Goal: Task Accomplishment & Management: Use online tool/utility

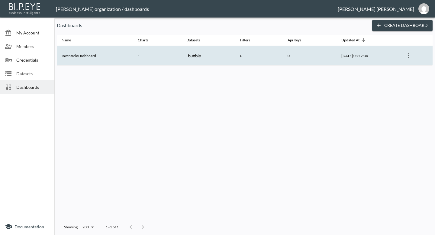
click at [409, 57] on icon "more" at bounding box center [408, 55] width 1 height 5
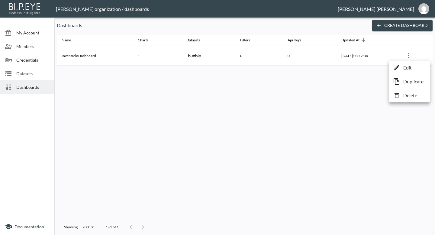
click at [350, 94] on div at bounding box center [217, 117] width 435 height 235
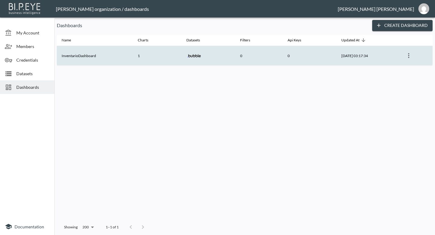
click at [312, 52] on th "0" at bounding box center [309, 56] width 54 height 20
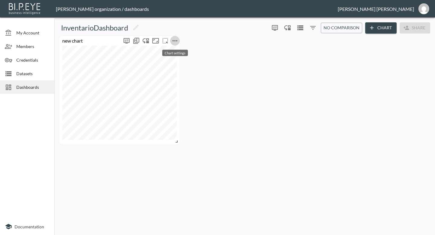
click at [174, 41] on icon "more" at bounding box center [174, 40] width 7 height 7
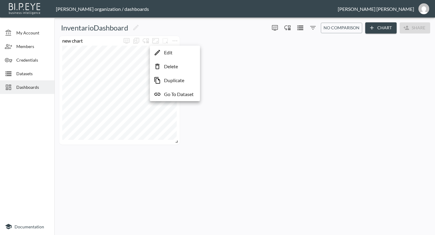
click at [189, 37] on div at bounding box center [217, 117] width 435 height 235
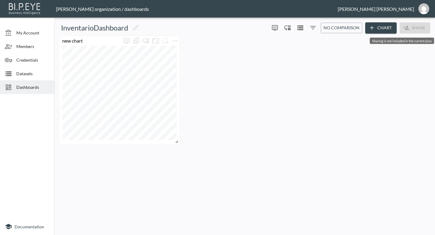
click at [411, 29] on span "Share" at bounding box center [414, 27] width 30 height 11
click at [423, 12] on img "gavdavide@gmail.com" at bounding box center [423, 8] width 11 height 11
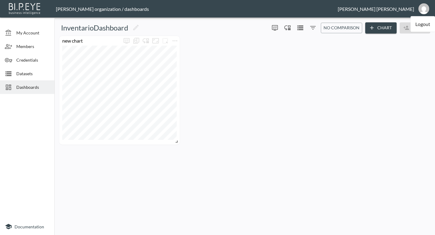
click at [399, 5] on header "[PERSON_NAME] organization / dashboards [PERSON_NAME] Logout" at bounding box center [217, 9] width 435 height 18
click at [398, 9] on div "[PERSON_NAME]" at bounding box center [375, 9] width 76 height 6
click at [25, 35] on span "My Account" at bounding box center [32, 33] width 33 height 6
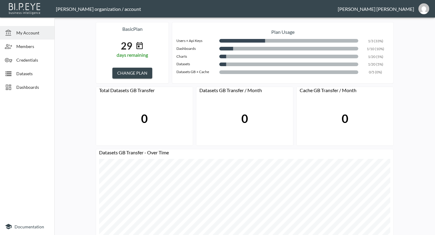
click at [139, 69] on button "CHANGE PLAN" at bounding box center [132, 73] width 40 height 11
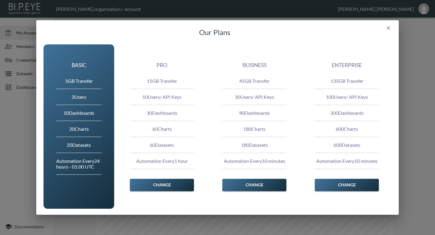
click at [163, 184] on button "Change" at bounding box center [162, 185] width 64 height 13
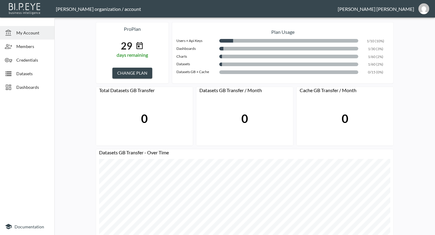
click at [25, 89] on span "Dashboards" at bounding box center [32, 87] width 33 height 6
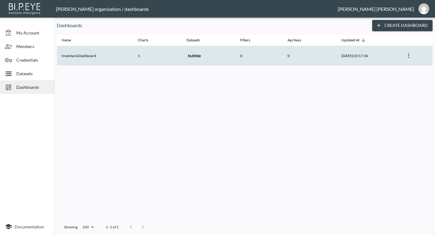
click at [207, 54] on div at bounding box center [208, 56] width 44 height 16
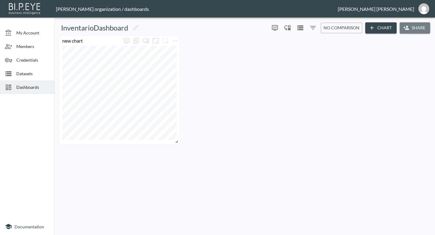
click at [419, 30] on button "Share" at bounding box center [414, 27] width 30 height 11
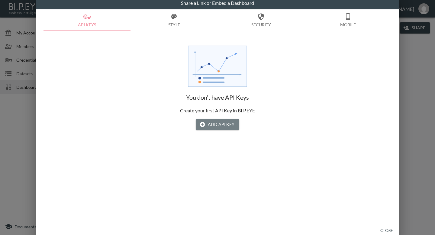
click at [213, 124] on button "Add API Key" at bounding box center [217, 124] width 43 height 11
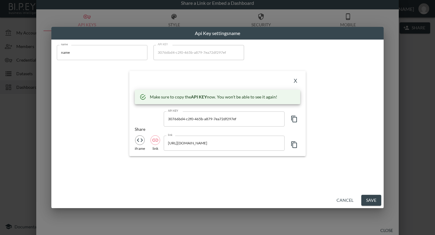
click at [140, 142] on icon "iframe" at bounding box center [139, 139] width 7 height 7
type input "<iframe src="[URL][DOMAIN_NAME]" frameborder="" style="border:0" allowfullscree…"
click at [294, 145] on icon "button" at bounding box center [293, 144] width 7 height 7
click at [295, 146] on icon "button" at bounding box center [293, 144] width 7 height 7
click at [370, 198] on button "Save" at bounding box center [371, 200] width 20 height 11
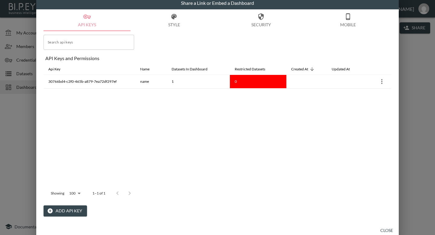
click at [20, 129] on div "Share a Link or Embed a Dashboard API Keys Style Security Mobile Search api key…" at bounding box center [217, 117] width 435 height 235
click at [383, 231] on button "Close" at bounding box center [386, 230] width 19 height 11
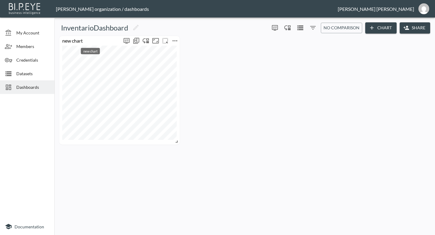
click at [111, 43] on div "new chart" at bounding box center [90, 41] width 62 height 6
click at [421, 30] on button "Share" at bounding box center [414, 27] width 30 height 11
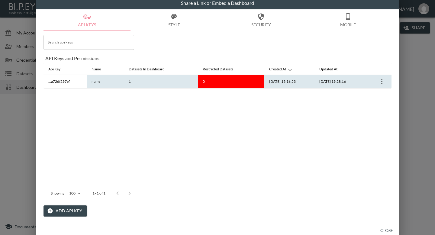
click at [95, 81] on th "name" at bounding box center [105, 82] width 37 height 14
click at [384, 81] on icon "more" at bounding box center [381, 81] width 7 height 7
click at [276, 83] on div at bounding box center [217, 117] width 435 height 235
click at [65, 82] on th "...a72df297ef" at bounding box center [64, 82] width 43 height 14
click at [60, 82] on th "...a72df297ef" at bounding box center [64, 82] width 43 height 14
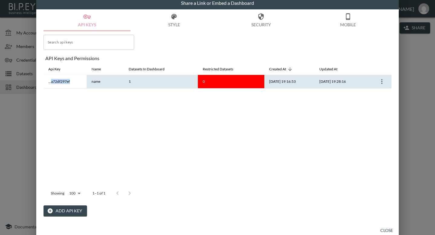
click at [60, 82] on th "...a72df297ef" at bounding box center [64, 82] width 43 height 14
click at [87, 86] on th "name" at bounding box center [105, 82] width 37 height 14
click at [98, 86] on th "name" at bounding box center [105, 82] width 37 height 14
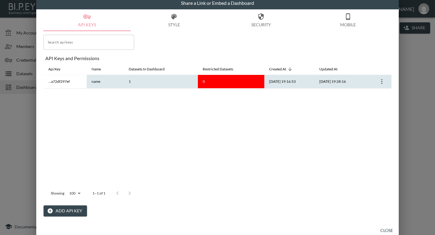
click at [132, 86] on th "1" at bounding box center [161, 82] width 74 height 14
click at [378, 83] on icon "more" at bounding box center [381, 81] width 7 height 7
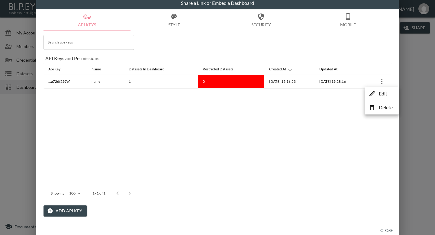
click at [378, 93] on li "Edit" at bounding box center [381, 93] width 31 height 11
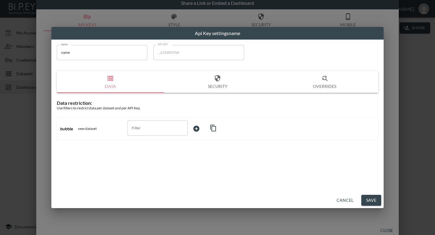
click at [215, 80] on icon "button" at bounding box center [217, 78] width 5 height 7
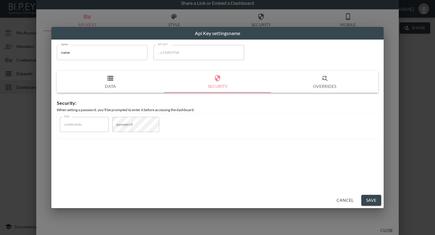
click at [327, 83] on button "Overrides" at bounding box center [324, 82] width 107 height 22
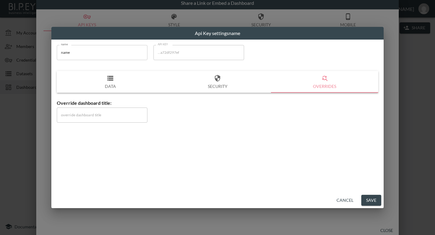
click at [114, 88] on button "Data" at bounding box center [110, 82] width 107 height 22
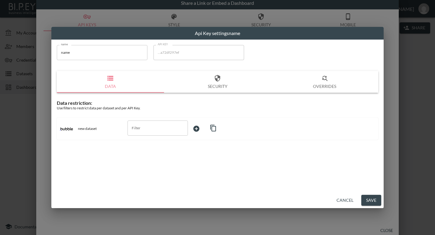
click at [212, 81] on button "Security" at bounding box center [217, 82] width 107 height 22
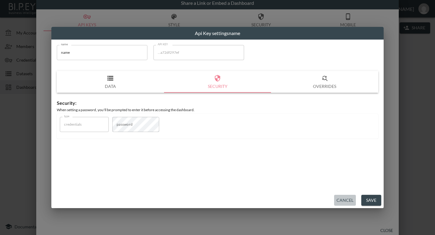
click at [340, 199] on button "Cancel" at bounding box center [345, 200] width 22 height 11
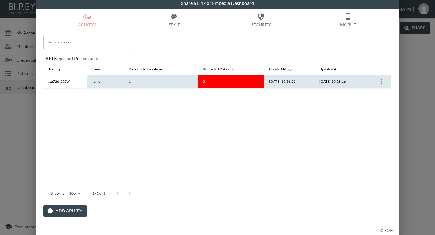
click at [61, 83] on th "...a72df297ef" at bounding box center [64, 82] width 43 height 14
click at [56, 82] on th "...a72df297ef" at bounding box center [64, 82] width 43 height 14
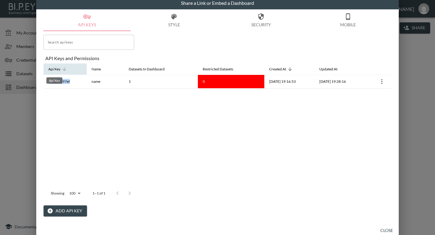
click at [58, 71] on div "Api Key" at bounding box center [54, 68] width 12 height 7
click at [53, 72] on div "Api Key" at bounding box center [54, 68] width 12 height 7
click at [405, 116] on div "Share a Link or Embed a Dashboard API Keys Style Security Mobile Search api key…" at bounding box center [217, 117] width 435 height 235
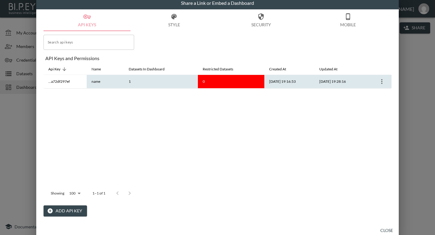
click at [380, 81] on icon "more" at bounding box center [381, 81] width 7 height 7
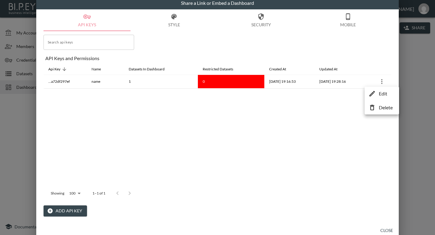
click at [379, 107] on p "Delete" at bounding box center [385, 107] width 14 height 7
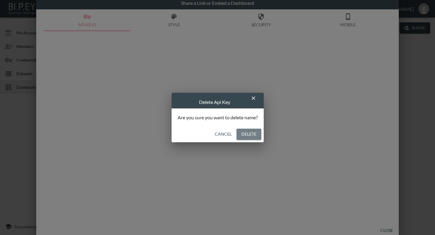
click at [246, 139] on button "Delete" at bounding box center [248, 134] width 25 height 11
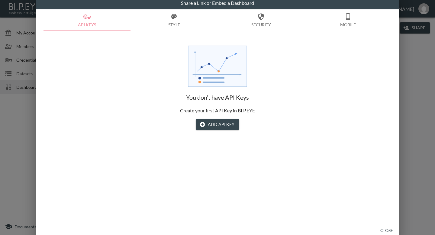
click at [212, 123] on button "Add API Key" at bounding box center [217, 124] width 43 height 11
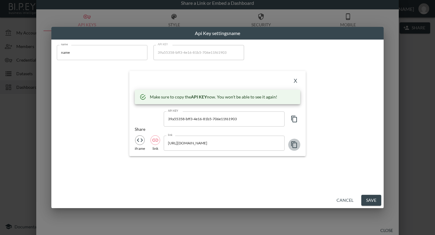
click at [292, 146] on icon "button" at bounding box center [294, 144] width 6 height 7
click at [371, 197] on button "Save" at bounding box center [371, 200] width 20 height 11
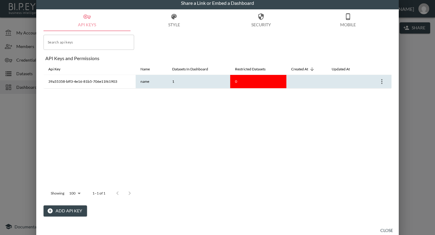
click at [383, 82] on icon "more" at bounding box center [381, 81] width 7 height 7
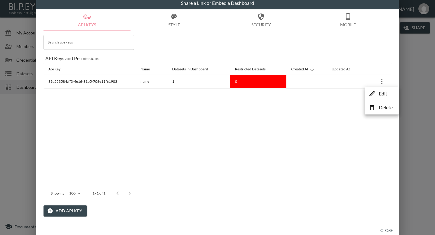
click at [370, 110] on icon at bounding box center [372, 107] width 4 height 5
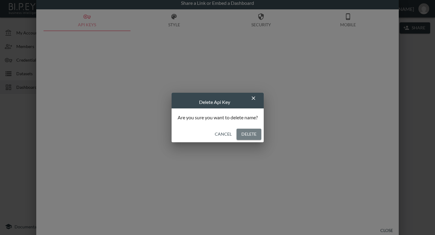
click at [250, 132] on button "Delete" at bounding box center [248, 134] width 25 height 11
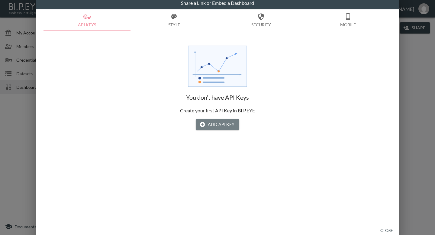
click at [220, 122] on button "Add API Key" at bounding box center [217, 124] width 43 height 11
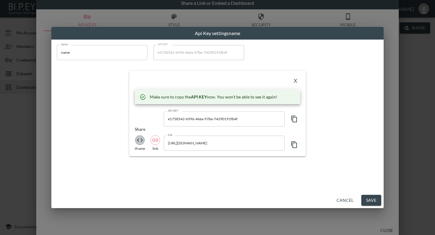
click at [140, 139] on icon "iframe" at bounding box center [139, 139] width 7 height 7
type input "<iframe src="[URL][DOMAIN_NAME]" frameborder="" style="border:0" allowfullscree…"
click at [294, 144] on icon "button" at bounding box center [293, 144] width 7 height 7
click at [366, 201] on button "Save" at bounding box center [371, 200] width 20 height 11
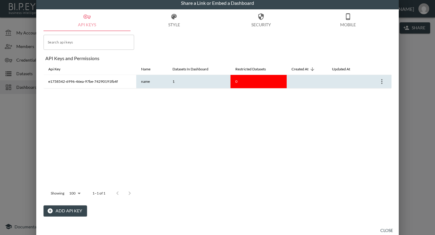
click at [383, 82] on icon "more" at bounding box center [381, 81] width 7 height 7
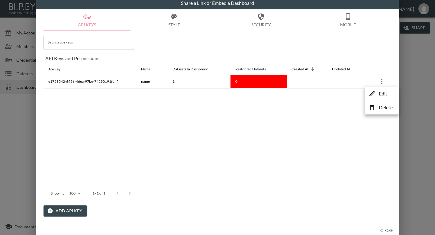
click at [264, 42] on div at bounding box center [217, 117] width 435 height 235
click at [175, 24] on button "Style" at bounding box center [173, 20] width 87 height 22
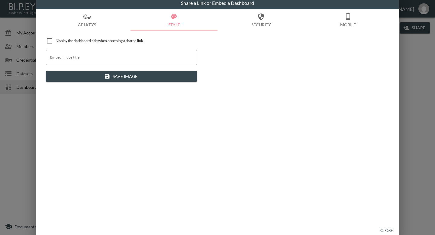
click at [259, 20] on icon "button" at bounding box center [260, 16] width 7 height 7
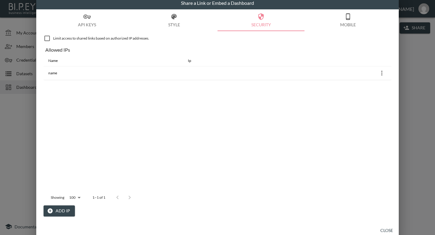
click at [98, 24] on button "API Keys" at bounding box center [86, 20] width 87 height 22
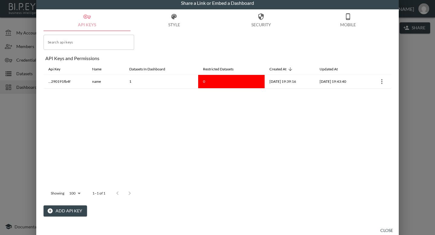
click at [384, 228] on button "Close" at bounding box center [386, 230] width 19 height 11
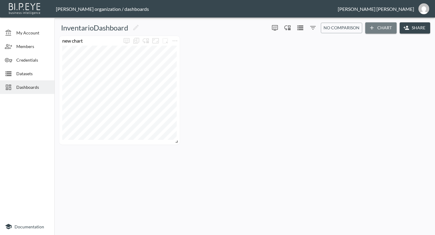
click at [378, 28] on button "Chart" at bounding box center [380, 27] width 31 height 11
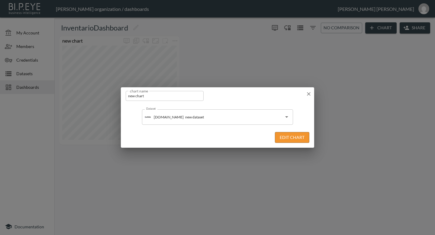
click at [166, 100] on input "new chart" at bounding box center [165, 96] width 78 height 10
type input "tabla"
click at [292, 135] on button "Edit Chart" at bounding box center [292, 137] width 34 height 11
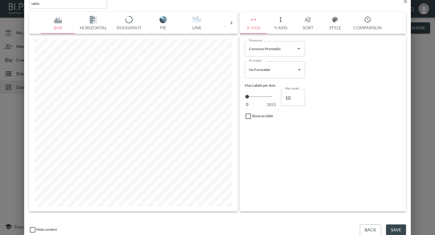
click at [230, 22] on icon at bounding box center [231, 23] width 6 height 6
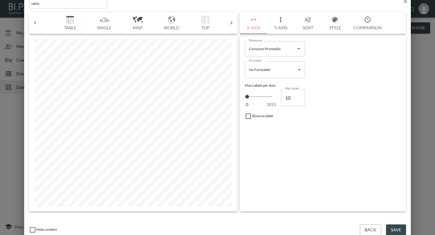
scroll to position [0, 172]
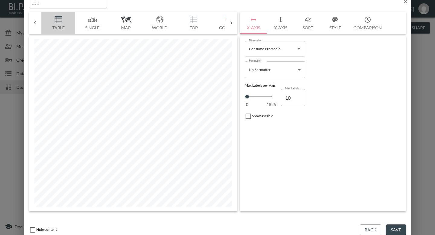
click at [57, 21] on img "button" at bounding box center [58, 19] width 24 height 7
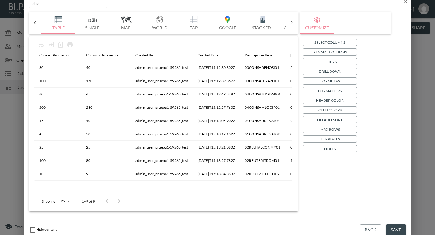
click at [335, 43] on p "Select Columns" at bounding box center [329, 42] width 31 height 6
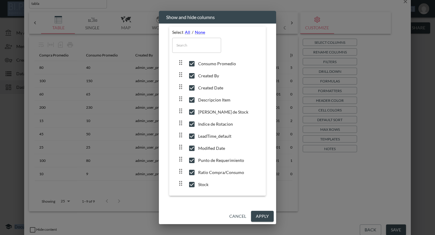
scroll to position [0, 0]
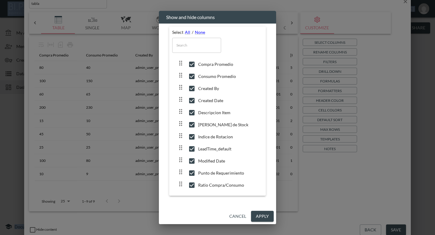
click at [191, 63] on input "checkbox" at bounding box center [191, 64] width 13 height 6
checkbox input "false"
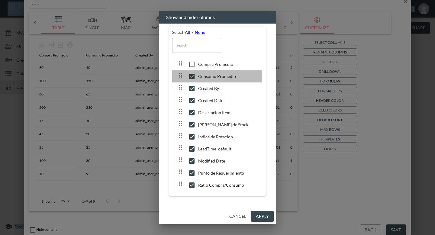
click at [191, 77] on input "checkbox" at bounding box center [191, 76] width 13 height 6
checkbox input "false"
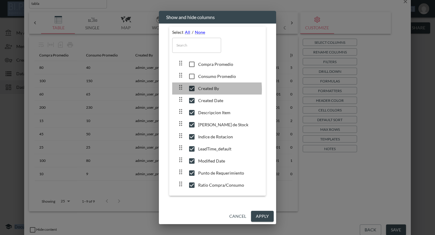
click at [191, 90] on input "checkbox" at bounding box center [191, 88] width 13 height 6
checkbox input "false"
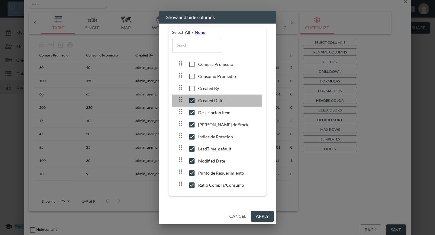
click at [191, 102] on input "checkbox" at bounding box center [191, 100] width 13 height 6
checkbox input "false"
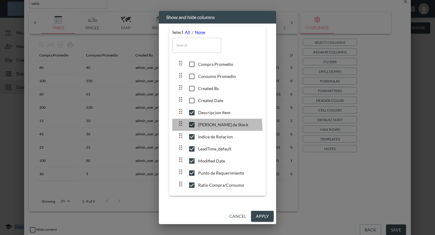
click at [192, 129] on div at bounding box center [187, 125] width 21 height 10
click at [192, 126] on input "checkbox" at bounding box center [191, 125] width 13 height 6
checkbox input "true"
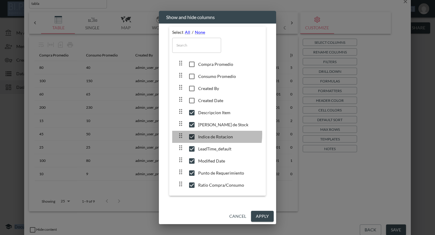
click at [192, 135] on input "checkbox" at bounding box center [191, 137] width 13 height 6
checkbox input "false"
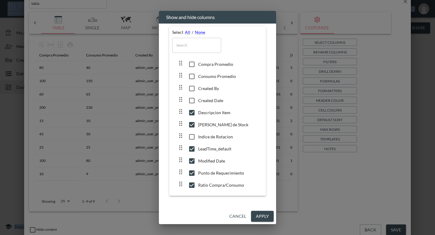
click at [191, 152] on input "checkbox" at bounding box center [191, 149] width 13 height 6
checkbox input "false"
click at [191, 163] on input "checkbox" at bounding box center [191, 161] width 13 height 6
checkbox input "false"
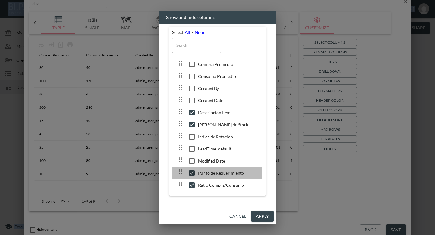
click at [191, 174] on input "checkbox" at bounding box center [191, 173] width 13 height 6
checkbox input "false"
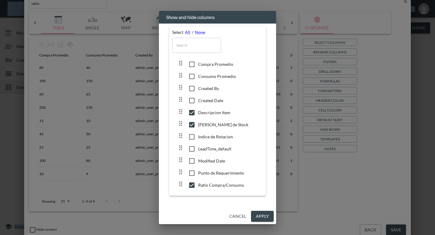
click at [191, 185] on input "checkbox" at bounding box center [191, 185] width 13 height 6
checkbox input "false"
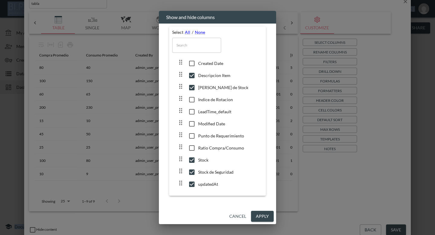
click at [193, 157] on input "checkbox" at bounding box center [191, 160] width 13 height 6
checkbox input "false"
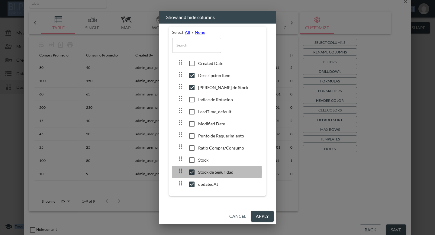
click at [192, 171] on input "checkbox" at bounding box center [191, 172] width 13 height 6
checkbox input "false"
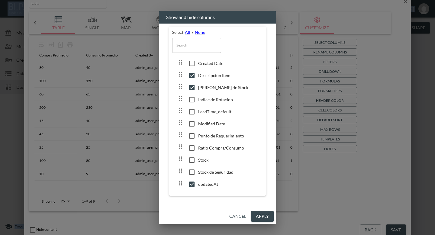
click at [192, 182] on input "checkbox" at bounding box center [191, 184] width 13 height 6
checkbox input "false"
click at [267, 217] on button "Apply" at bounding box center [262, 216] width 23 height 11
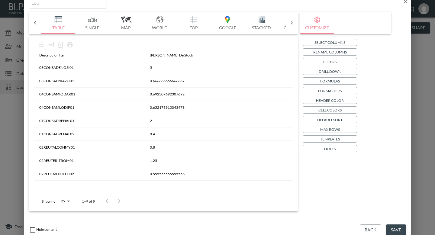
click at [329, 41] on p "Select Columns" at bounding box center [329, 42] width 31 height 6
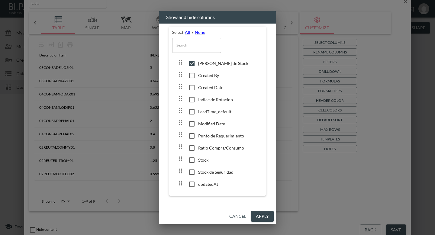
click at [229, 215] on button "Cancel" at bounding box center [238, 216] width 22 height 11
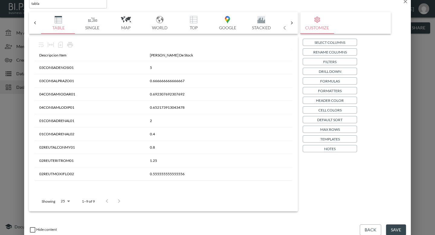
click at [328, 80] on p "Formulas" at bounding box center [330, 81] width 20 height 6
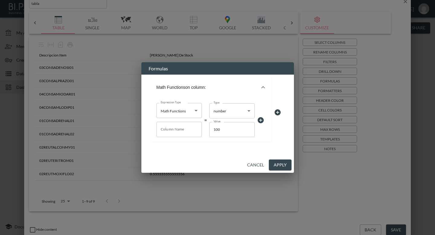
click at [250, 85] on div "Math Functions on column:" at bounding box center [207, 87] width 103 height 5
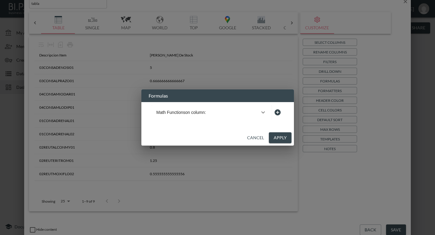
click at [244, 110] on div "Math Functions on column:" at bounding box center [207, 112] width 103 height 5
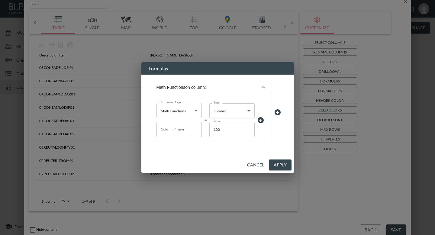
click at [236, 105] on body "BI.P.EYE, Interactive Analytics Dashboards - app [PERSON_NAME] organization / d…" at bounding box center [217, 117] width 435 height 235
click at [231, 134] on li "column" at bounding box center [231, 132] width 45 height 9
type input "column"
click at [183, 127] on div "Column Name Column Name" at bounding box center [178, 129] width 45 height 15
type input "d"
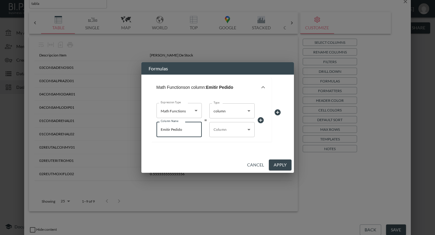
type input "Emitir Pedido"
click at [235, 127] on body "BI.P.EYE, Interactive Analytics Dashboards - app [PERSON_NAME] organization / d…" at bounding box center [217, 117] width 435 height 235
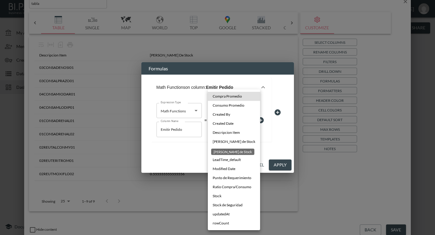
click at [233, 140] on span "[PERSON_NAME] de Stock" at bounding box center [233, 141] width 43 height 5
type input "$[*].[PERSON_NAME] de Stock"
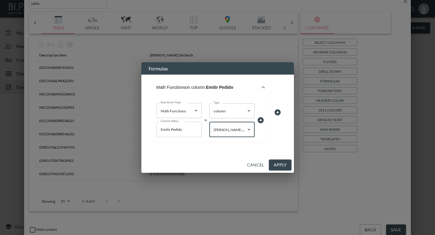
click at [193, 110] on body "BI.P.EYE, Interactive Analytics Dashboards - app [PERSON_NAME] organization / d…" at bounding box center [217, 117] width 435 height 235
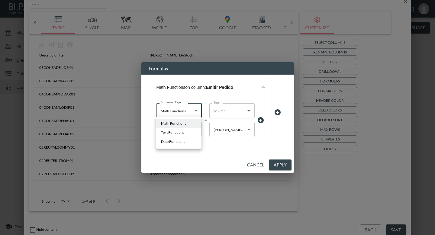
click at [193, 110] on div at bounding box center [217, 117] width 435 height 235
click at [259, 118] on icon at bounding box center [260, 120] width 6 height 6
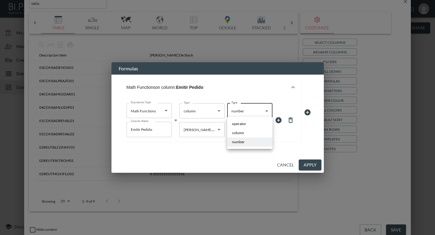
click at [255, 110] on body "BI.P.EYE, Interactive Analytics Dashboards - app [PERSON_NAME] organization / d…" at bounding box center [217, 117] width 435 height 235
click at [257, 108] on div at bounding box center [217, 117] width 435 height 235
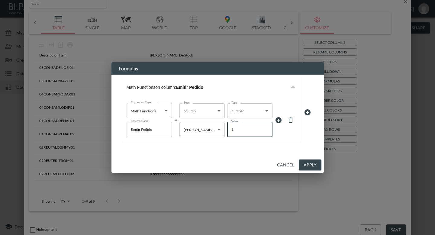
click at [251, 127] on input "1" at bounding box center [249, 129] width 45 height 15
click at [278, 118] on icon at bounding box center [278, 119] width 7 height 7
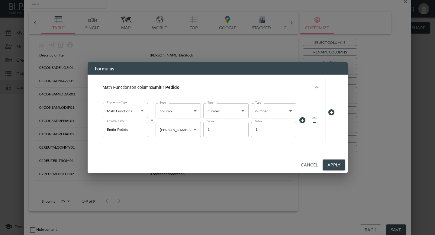
click at [312, 117] on icon at bounding box center [314, 119] width 4 height 5
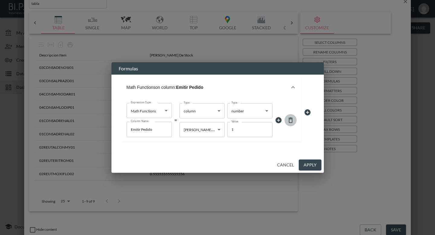
click at [290, 118] on icon at bounding box center [290, 119] width 7 height 7
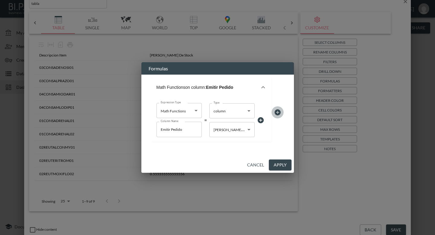
click at [279, 109] on icon at bounding box center [277, 112] width 6 height 6
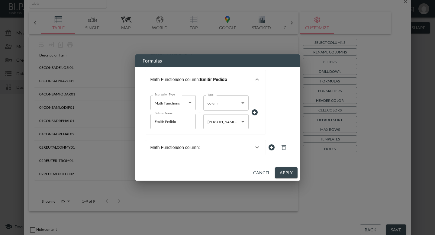
click at [282, 147] on icon at bounding box center [283, 147] width 7 height 7
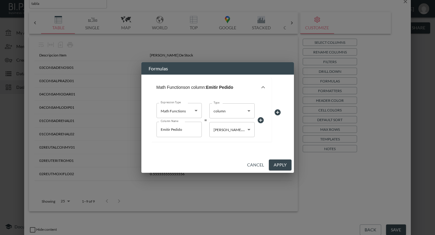
click at [238, 108] on body "BI.P.EYE, Interactive Analytics Dashboards - app [PERSON_NAME] organization / d…" at bounding box center [217, 117] width 435 height 235
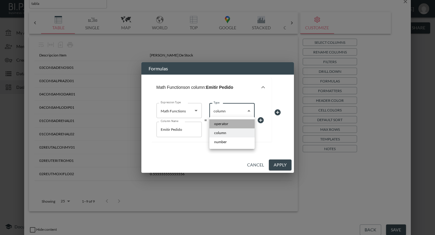
click at [235, 126] on li "operator" at bounding box center [231, 123] width 45 height 9
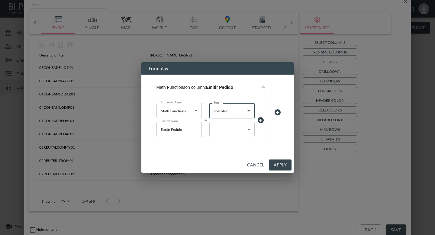
click at [235, 125] on body "BI.P.EYE, Interactive Analytics Dashboards - app [PERSON_NAME] organization / d…" at bounding box center [217, 117] width 435 height 235
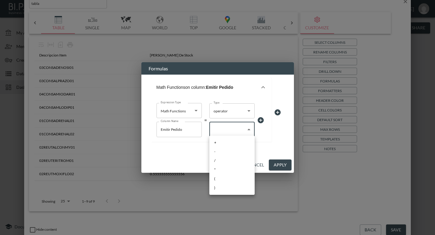
click at [190, 129] on div at bounding box center [217, 117] width 435 height 235
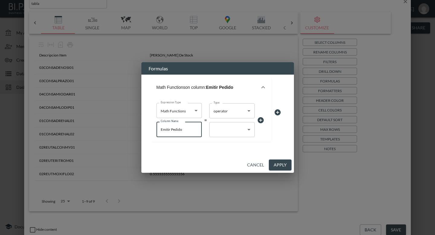
click at [188, 129] on input "Emitir Pedido" at bounding box center [178, 129] width 45 height 15
click at [225, 130] on body "BI.P.EYE, Interactive Analytics Dashboards - app [PERSON_NAME] organization / d…" at bounding box center [217, 117] width 435 height 235
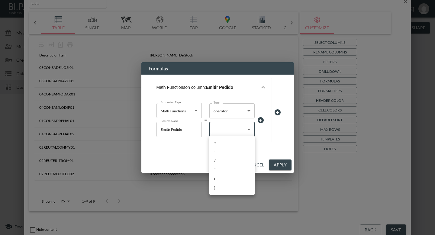
click at [234, 114] on div at bounding box center [217, 117] width 435 height 235
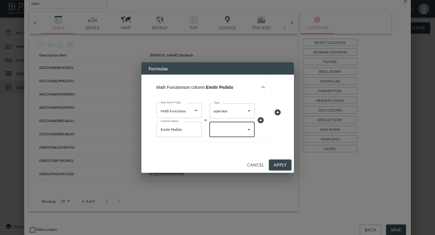
click at [184, 112] on body "BI.P.EYE, Interactive Analytics Dashboards - app [PERSON_NAME] organization / d…" at bounding box center [217, 117] width 435 height 235
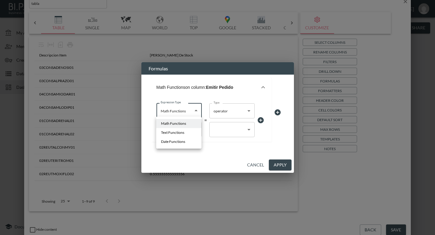
click at [184, 112] on div at bounding box center [217, 117] width 435 height 235
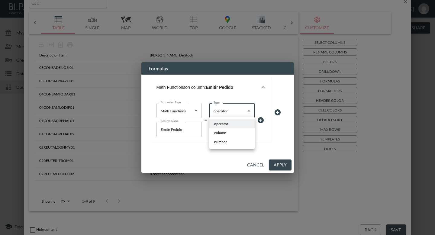
click at [242, 112] on body "BI.P.EYE, Interactive Analytics Dashboards - app [PERSON_NAME] organization / d…" at bounding box center [217, 117] width 435 height 235
click at [242, 112] on div at bounding box center [217, 117] width 435 height 235
click at [239, 125] on body "BI.P.EYE, Interactive Analytics Dashboards - app [PERSON_NAME] organization / d…" at bounding box center [217, 117] width 435 height 235
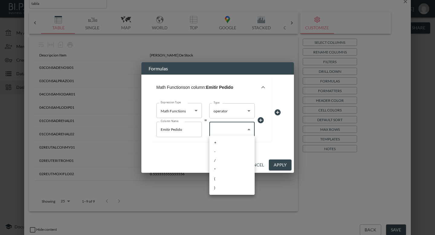
click at [260, 119] on div at bounding box center [217, 117] width 435 height 235
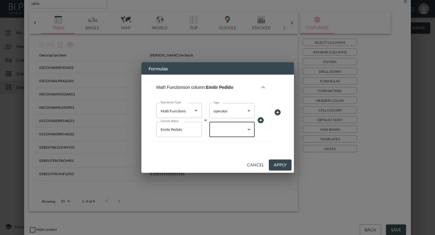
click at [260, 119] on div at bounding box center [217, 117] width 435 height 235
click at [243, 128] on body "BI.P.EYE, Interactive Analytics Dashboards - app [PERSON_NAME] organization / d…" at bounding box center [217, 117] width 435 height 235
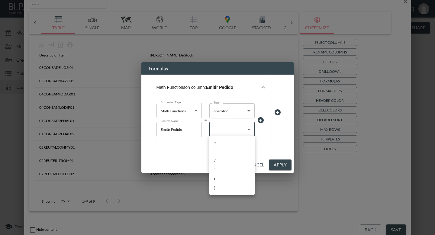
click at [244, 109] on div at bounding box center [217, 117] width 435 height 235
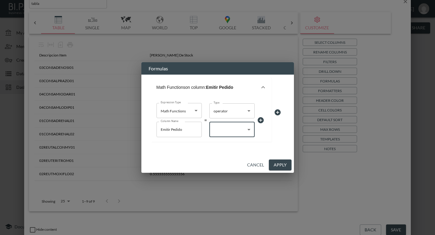
click at [240, 112] on body "BI.P.EYE, Interactive Analytics Dashboards - app [PERSON_NAME] organization / d…" at bounding box center [217, 117] width 435 height 235
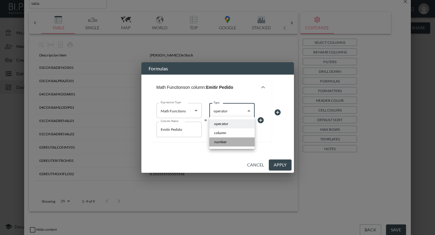
click at [227, 141] on li "number" at bounding box center [231, 141] width 45 height 9
click at [243, 110] on body "BI.P.EYE, Interactive Analytics Dashboards - app [PERSON_NAME] organization / d…" at bounding box center [217, 117] width 435 height 235
click at [233, 125] on li "operator" at bounding box center [231, 123] width 45 height 9
type input "operator"
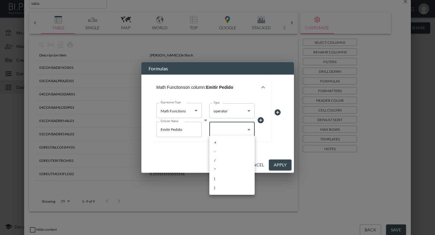
click at [234, 125] on body "BI.P.EYE, Interactive Analytics Dashboards - app [PERSON_NAME] organization / d…" at bounding box center [217, 117] width 435 height 235
click at [224, 146] on li "+" at bounding box center [231, 142] width 45 height 9
type input "+"
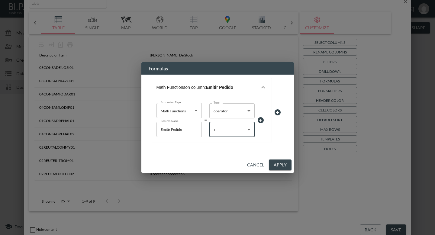
click at [260, 119] on icon at bounding box center [260, 119] width 7 height 7
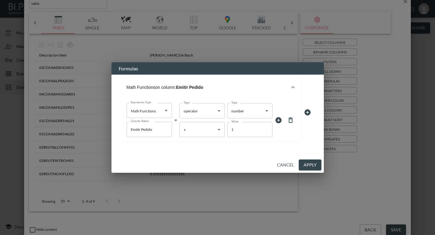
click at [248, 111] on body "BI.P.EYE, Interactive Analytics Dashboards - app [PERSON_NAME] organization / d…" at bounding box center [217, 117] width 435 height 235
click at [244, 125] on span "operator" at bounding box center [239, 123] width 14 height 5
type input "operator"
click at [251, 126] on body "BI.P.EYE, Interactive Analytics Dashboards - app [PERSON_NAME] organization / d…" at bounding box center [217, 117] width 435 height 235
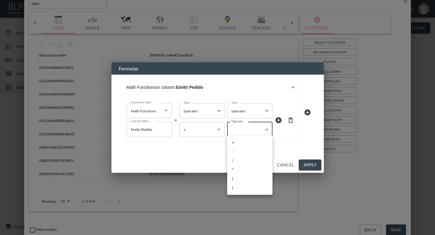
click at [249, 109] on div at bounding box center [217, 117] width 435 height 235
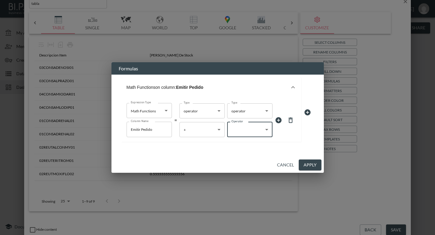
click at [287, 118] on icon at bounding box center [290, 119] width 7 height 7
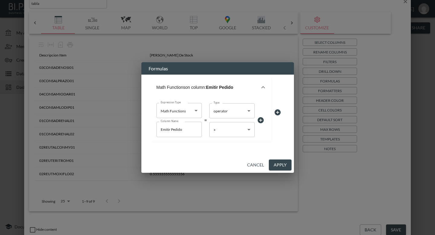
click at [279, 166] on button "Apply" at bounding box center [280, 164] width 23 height 11
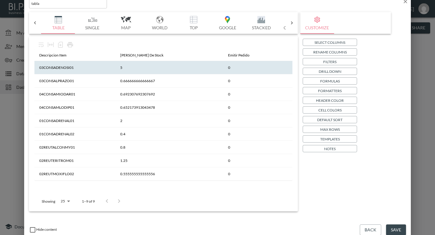
click at [230, 69] on th "0" at bounding box center [257, 67] width 69 height 13
click at [322, 80] on p "Formulas" at bounding box center [330, 81] width 20 height 6
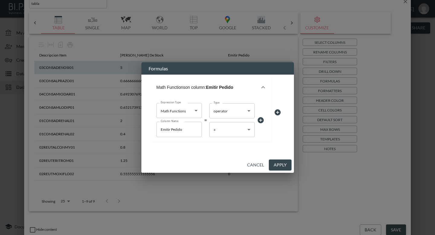
click at [278, 111] on icon at bounding box center [277, 112] width 6 height 6
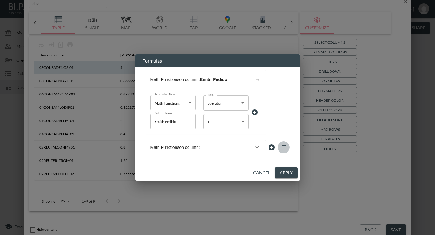
click at [282, 145] on icon at bounding box center [283, 147] width 4 height 5
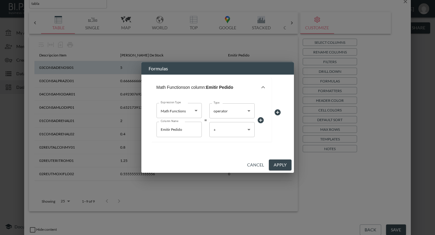
click at [193, 111] on body "BI.P.EYE, Interactive Analytics Dashboards - app [PERSON_NAME] organization / d…" at bounding box center [217, 117] width 435 height 235
click at [193, 111] on div at bounding box center [217, 117] width 435 height 235
click at [227, 111] on body "BI.P.EYE, Interactive Analytics Dashboards - app [PERSON_NAME] organization / d…" at bounding box center [217, 117] width 435 height 235
click at [227, 111] on div at bounding box center [217, 117] width 435 height 235
click at [225, 111] on body "BI.P.EYE, Interactive Analytics Dashboards - app [PERSON_NAME] organization / d…" at bounding box center [217, 117] width 435 height 235
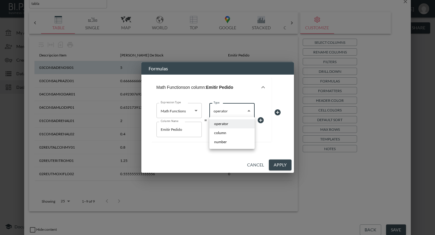
click at [226, 132] on li "column" at bounding box center [231, 132] width 45 height 9
type input "column"
click at [262, 119] on icon at bounding box center [260, 120] width 6 height 6
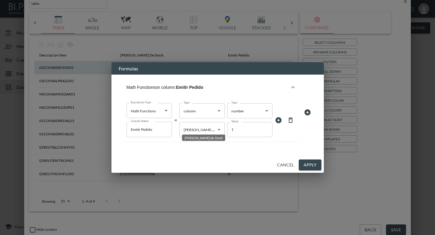
click at [199, 129] on body "BI.P.EYE, Interactive Analytics Dashboards - app [PERSON_NAME] organization / d…" at bounding box center [217, 117] width 435 height 235
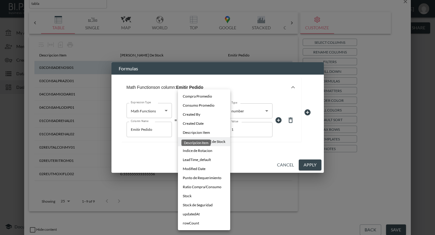
click at [202, 140] on div "Descripcion Item" at bounding box center [195, 142] width 29 height 6
type input "$[*].Descripcion Item"
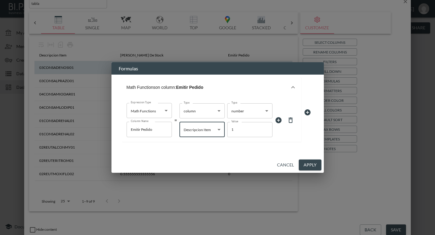
click at [248, 110] on body "BI.P.EYE, Interactive Analytics Dashboards - app [PERSON_NAME] organization / d…" at bounding box center [217, 117] width 435 height 235
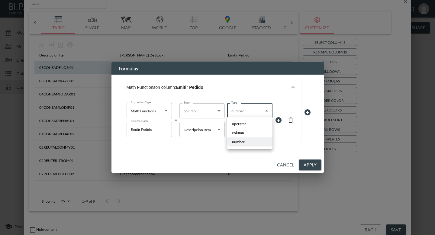
click at [243, 125] on span "operator" at bounding box center [239, 123] width 14 height 5
type input "operator"
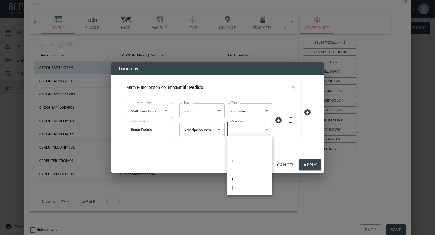
click at [246, 127] on body "BI.P.EYE, Interactive Analytics Dashboards - app [PERSON_NAME] organization / d…" at bounding box center [217, 117] width 435 height 235
click at [239, 169] on li "*" at bounding box center [249, 169] width 45 height 9
type input "*"
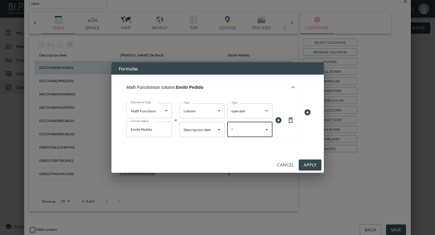
click at [281, 116] on icon at bounding box center [278, 119] width 7 height 7
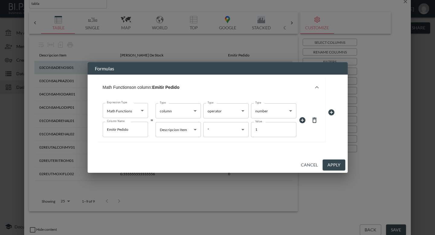
click at [271, 112] on body "BI.P.EYE, Interactive Analytics Dashboards - app [PERSON_NAME] organization / d…" at bounding box center [217, 117] width 435 height 235
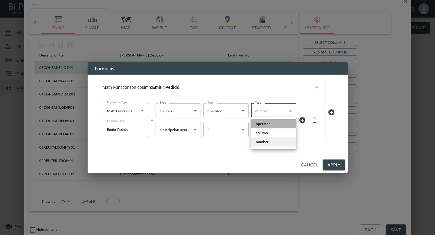
click at [269, 124] on span "operator" at bounding box center [263, 123] width 14 height 5
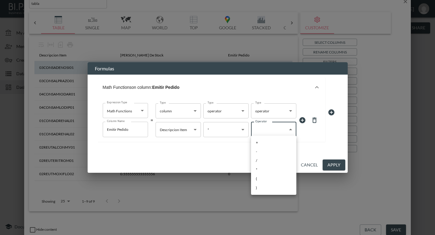
click at [270, 129] on body "BI.P.EYE, Interactive Analytics Dashboards - app [PERSON_NAME] organization / d…" at bounding box center [217, 117] width 435 height 235
click at [275, 112] on div at bounding box center [217, 117] width 435 height 235
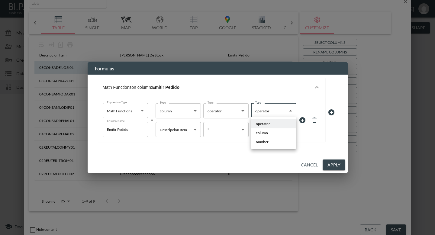
click at [274, 108] on body "BI.P.EYE, Interactive Analytics Dashboards - app [PERSON_NAME] organization / d…" at bounding box center [217, 117] width 435 height 235
click at [268, 133] on li "column" at bounding box center [273, 132] width 45 height 9
type input "column"
click at [274, 127] on body "BI.P.EYE, Interactive Analytics Dashboards - app [PERSON_NAME] organization / d…" at bounding box center [217, 117] width 435 height 235
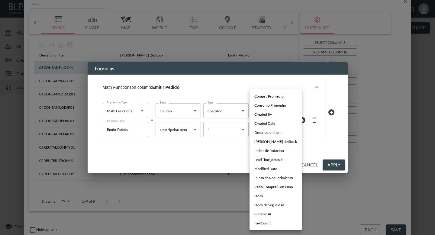
click at [230, 149] on div at bounding box center [217, 117] width 435 height 235
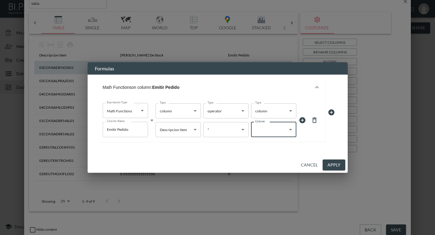
click at [190, 126] on body "BI.P.EYE, Interactive Analytics Dashboards - app [PERSON_NAME] organization / d…" at bounding box center [217, 117] width 435 height 235
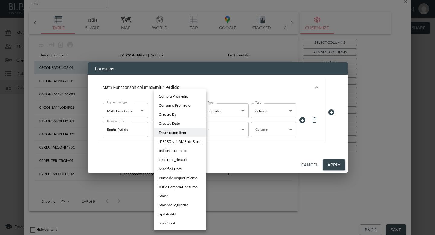
click at [182, 142] on li "[PERSON_NAME] de Stock" at bounding box center [180, 141] width 52 height 9
type input "$[*].[PERSON_NAME] de Stock"
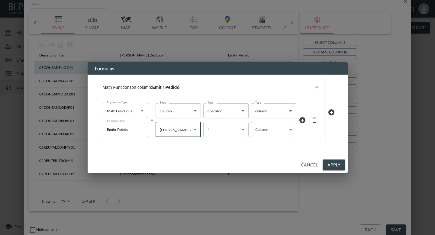
click at [278, 126] on body "BI.P.EYE, Interactive Analytics Dashboards - app [PERSON_NAME] organization / d…" at bounding box center [217, 117] width 435 height 235
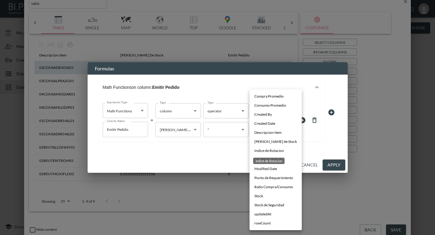
click at [275, 149] on span "Indice de Rotacion" at bounding box center [269, 150] width 30 height 5
type input "$[*].Indice de Rotacion"
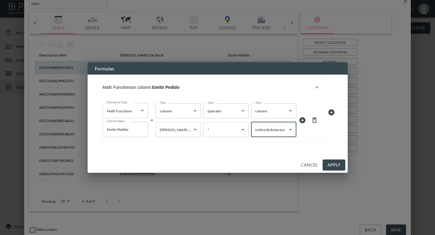
click at [329, 166] on button "Apply" at bounding box center [333, 164] width 23 height 11
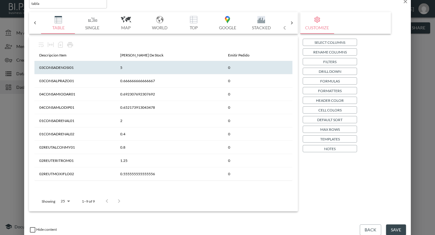
click at [317, 78] on button "Formulas" at bounding box center [329, 80] width 54 height 7
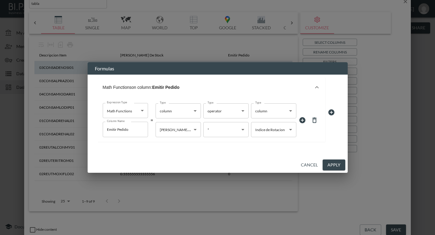
click at [240, 128] on body "BI.P.EYE, Interactive Analytics Dashboards - app [PERSON_NAME] organization / d…" at bounding box center [217, 117] width 435 height 235
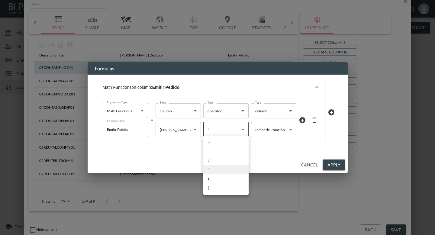
click at [225, 143] on li "+" at bounding box center [225, 142] width 45 height 9
type input "+"
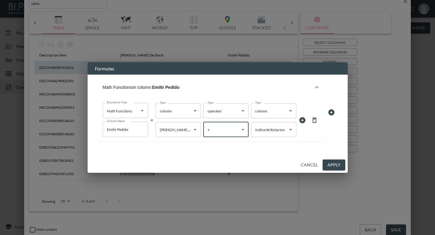
click at [327, 164] on button "Apply" at bounding box center [333, 164] width 23 height 11
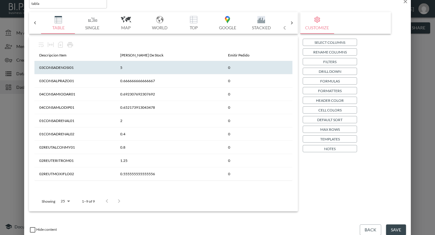
click at [293, 21] on icon at bounding box center [292, 23] width 6 height 6
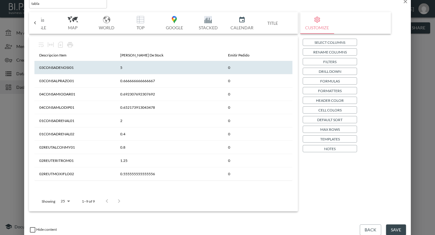
click at [36, 27] on div "Bar Horizontal Doughnut Pie Line Table Single Map World Top Google Stacked Cale…" at bounding box center [163, 23] width 269 height 22
click at [35, 24] on icon at bounding box center [35, 23] width 6 height 6
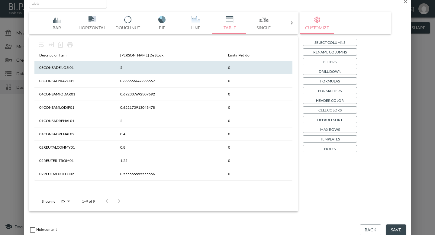
scroll to position [0, 0]
click at [328, 51] on p "Rename Columns" at bounding box center [329, 52] width 33 height 6
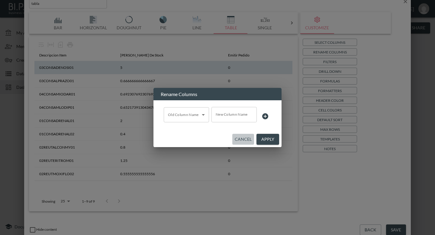
click at [239, 138] on button "Cancel" at bounding box center [243, 139] width 22 height 11
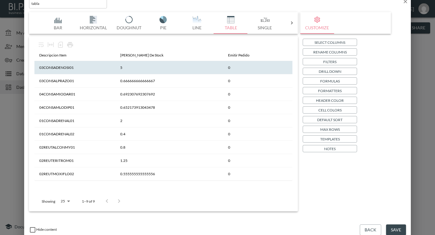
click at [325, 89] on p "Formatters" at bounding box center [330, 91] width 24 height 6
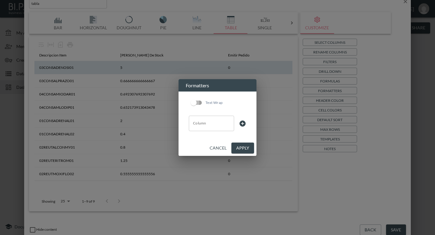
click at [197, 102] on input "Text Wrap" at bounding box center [193, 102] width 34 height 11
checkbox input "true"
click at [237, 143] on button "Apply" at bounding box center [242, 147] width 23 height 11
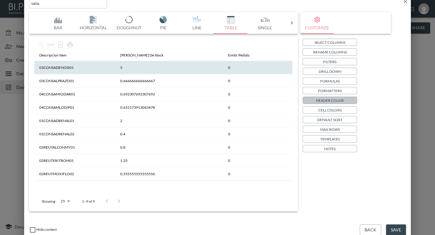
click at [325, 97] on p "Header Color" at bounding box center [330, 100] width 28 height 6
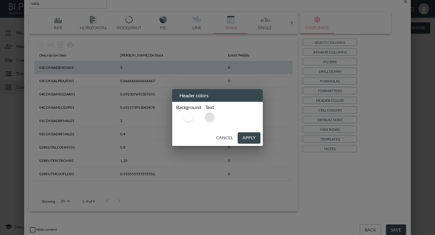
click at [211, 116] on div at bounding box center [209, 116] width 9 height 9
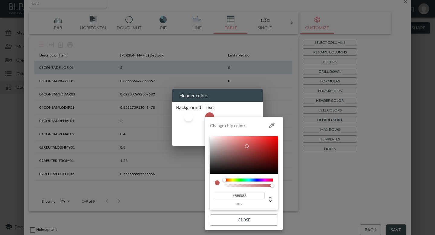
click at [247, 146] on div at bounding box center [244, 154] width 68 height 37
type input "#C59191"
click at [228, 145] on div at bounding box center [244, 154] width 68 height 37
click at [197, 137] on div at bounding box center [217, 117] width 435 height 235
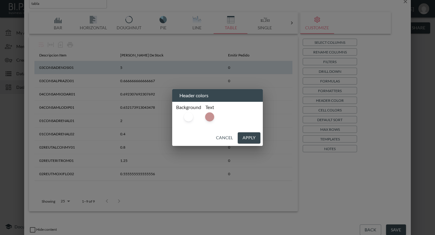
click at [240, 135] on button "Apply" at bounding box center [249, 137] width 23 height 11
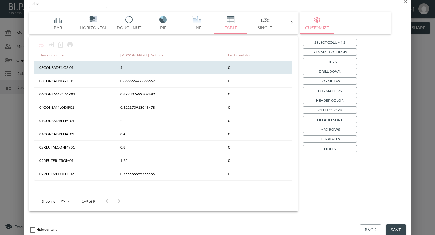
click at [331, 101] on p "Header Color" at bounding box center [330, 100] width 28 height 6
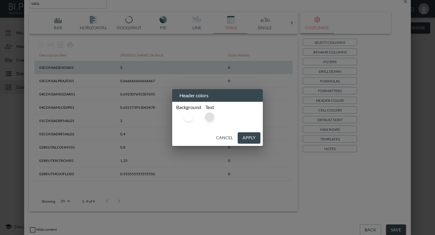
click at [208, 115] on div at bounding box center [209, 116] width 9 height 9
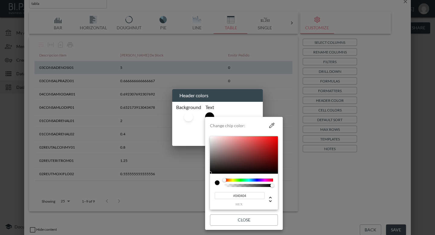
type input "#000000"
drag, startPoint x: 219, startPoint y: 145, endPoint x: 199, endPoint y: 183, distance: 42.8
click at [199, 183] on div "Change chip color: #000000 hex Close" at bounding box center [217, 117] width 435 height 235
click at [187, 135] on div at bounding box center [217, 117] width 435 height 235
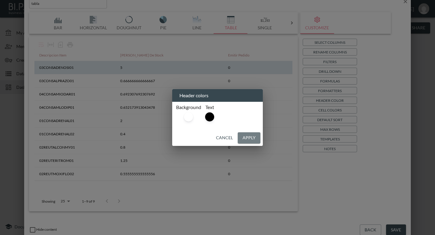
click at [253, 140] on button "Apply" at bounding box center [249, 137] width 23 height 11
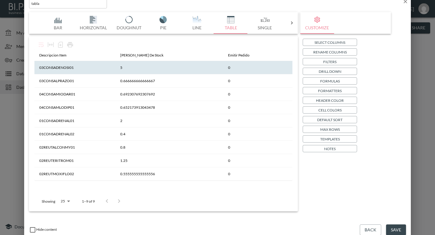
click at [264, 33] on button "Single" at bounding box center [264, 23] width 34 height 22
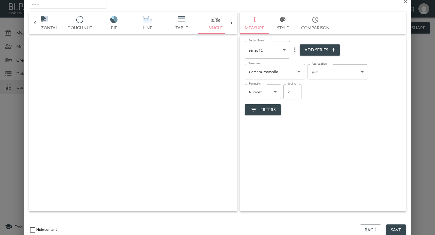
scroll to position [0, 56]
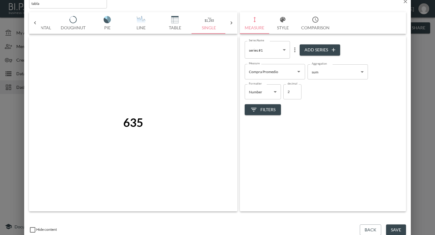
click at [284, 25] on button "Style" at bounding box center [282, 23] width 27 height 22
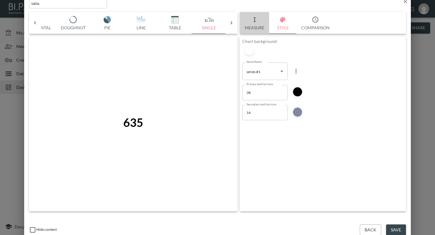
click at [254, 25] on button "Measure" at bounding box center [254, 23] width 29 height 22
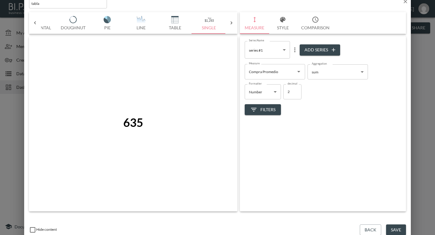
click at [273, 49] on body "BI.P.EYE, Interactive Analytics Dashboards - app [PERSON_NAME] organization / d…" at bounding box center [217, 117] width 435 height 235
click at [273, 49] on div at bounding box center [217, 117] width 435 height 235
click at [311, 51] on button "Add Series" at bounding box center [319, 49] width 40 height 11
click at [282, 51] on body "BI.P.EYE, Interactive Analytics Dashboards - app [PERSON_NAME] organization / d…" at bounding box center [217, 117] width 435 height 235
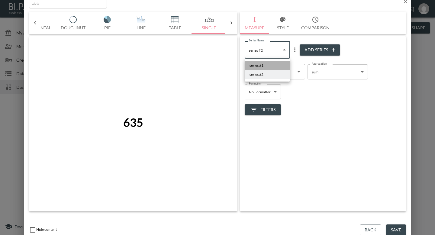
click at [273, 65] on li "series #1" at bounding box center [266, 65] width 45 height 9
click at [283, 51] on body "BI.P.EYE, Interactive Analytics Dashboards - app [PERSON_NAME] organization / d…" at bounding box center [217, 117] width 435 height 235
click at [284, 47] on div at bounding box center [217, 117] width 435 height 235
click at [281, 51] on body "BI.P.EYE, Interactive Analytics Dashboards - app [PERSON_NAME] organization / d…" at bounding box center [217, 117] width 435 height 235
click at [273, 72] on li "series #2" at bounding box center [266, 74] width 45 height 9
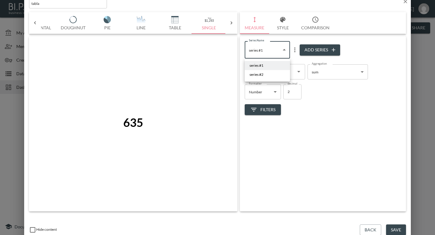
type input "fa0aae32-76bc-44d4-989e-ebdd5b347bb6"
click at [296, 69] on icon "Open" at bounding box center [298, 71] width 7 height 7
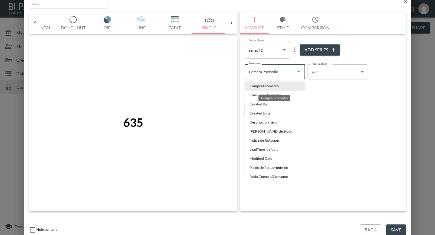
click at [276, 92] on div "Compra Promedio" at bounding box center [274, 96] width 33 height 11
click at [247, 95] on li "Consumo Promedio" at bounding box center [274, 95] width 60 height 9
type input "Consumo Promedio"
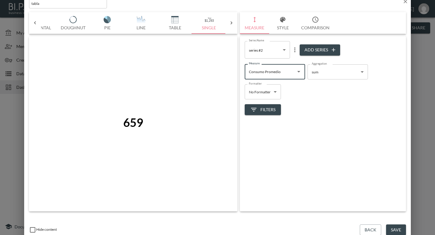
click at [284, 49] on body "BI.P.EYE, Interactive Analytics Dashboards - app [PERSON_NAME] organization / d…" at bounding box center [217, 117] width 435 height 235
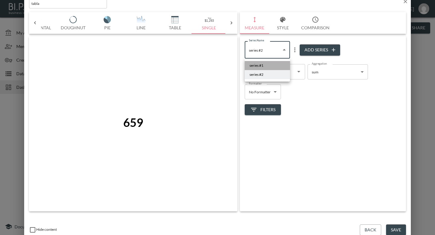
click at [272, 63] on li "series #1" at bounding box center [266, 65] width 45 height 9
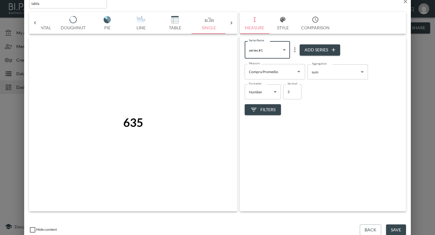
click at [323, 49] on button "Add Series" at bounding box center [319, 49] width 40 height 11
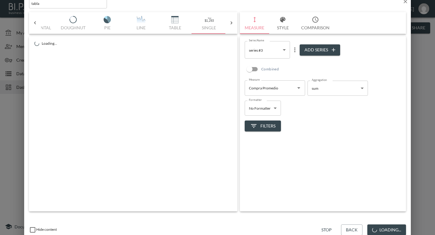
click at [293, 51] on icon "more" at bounding box center [294, 49] width 7 height 7
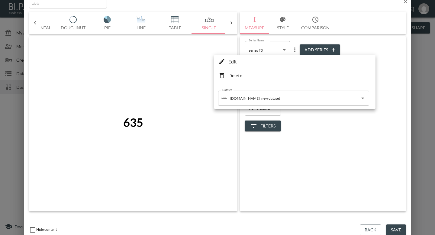
click at [279, 75] on li "Delete" at bounding box center [294, 75] width 158 height 11
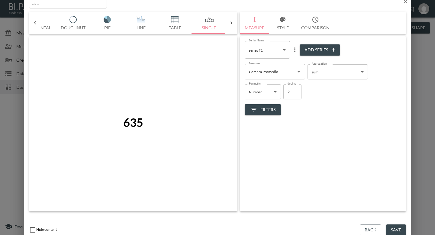
click at [275, 55] on body "BI.P.EYE, Interactive Analytics Dashboards - app [PERSON_NAME] organization / d…" at bounding box center [217, 117] width 435 height 235
click at [266, 72] on li "series #2" at bounding box center [266, 74] width 45 height 9
type input "fa0aae32-76bc-44d4-989e-ebdd5b347bb6"
click at [272, 93] on body "BI.P.EYE, Interactive Analytics Dashboards - app [PERSON_NAME] organization / d…" at bounding box center [217, 117] width 435 height 235
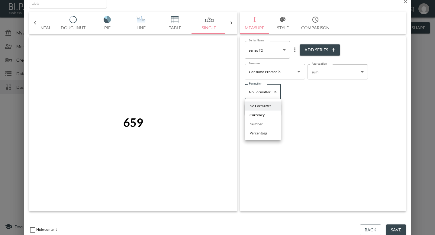
click at [267, 126] on li "Number" at bounding box center [262, 124] width 36 height 9
type input "Number"
click at [267, 109] on span "Filters" at bounding box center [262, 110] width 25 height 8
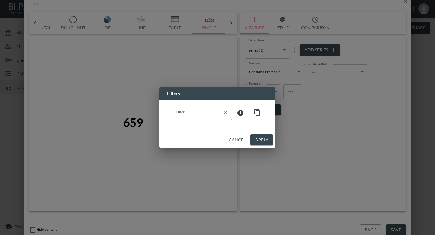
click at [212, 114] on input "Filter" at bounding box center [197, 112] width 46 height 10
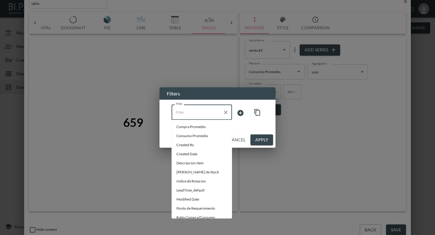
click at [238, 127] on div "Filter Filter" at bounding box center [217, 116] width 116 height 32
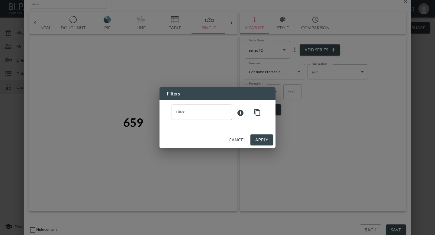
click at [238, 141] on button "Cancel" at bounding box center [237, 139] width 22 height 11
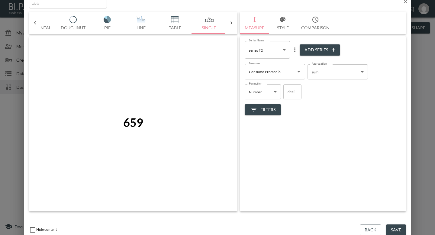
click at [279, 21] on icon "button" at bounding box center [282, 19] width 7 height 7
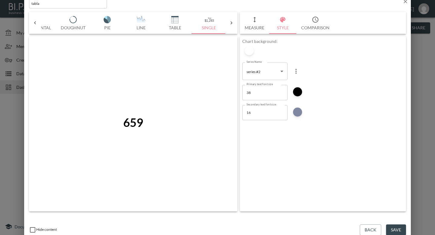
click at [319, 22] on button "Comparison" at bounding box center [315, 23] width 38 height 22
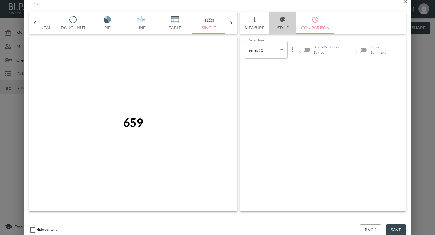
click at [288, 24] on button "Style" at bounding box center [282, 23] width 27 height 22
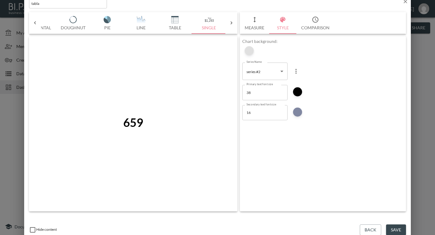
click at [247, 50] on div at bounding box center [248, 50] width 9 height 9
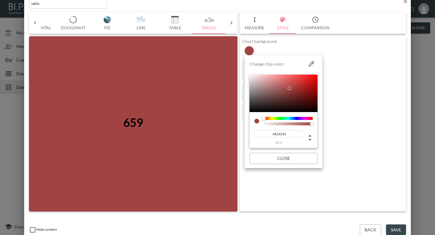
click at [289, 88] on div at bounding box center [283, 93] width 68 height 37
type input "#BD7D7D"
click at [272, 84] on div at bounding box center [283, 93] width 68 height 37
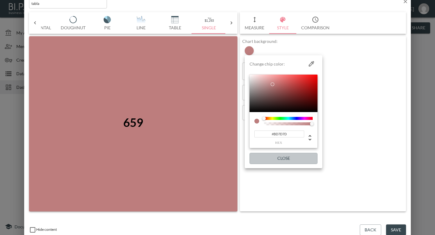
click at [289, 159] on button "Close" at bounding box center [283, 158] width 68 height 11
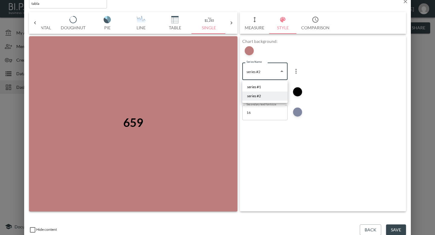
click at [260, 72] on body "BI.P.EYE, Interactive Analytics Dashboards - app [PERSON_NAME] organization / d…" at bounding box center [217, 117] width 435 height 235
click at [260, 72] on div at bounding box center [217, 117] width 435 height 235
click at [293, 71] on icon "more" at bounding box center [295, 71] width 7 height 7
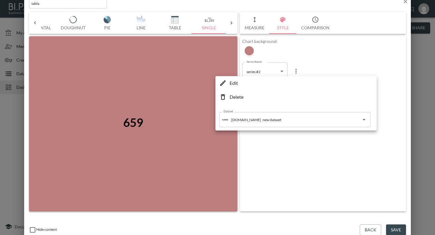
click at [295, 139] on div at bounding box center [217, 117] width 435 height 235
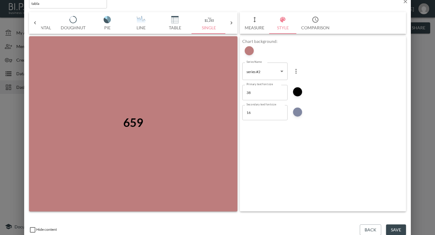
click at [314, 25] on button "Comparison" at bounding box center [315, 23] width 38 height 22
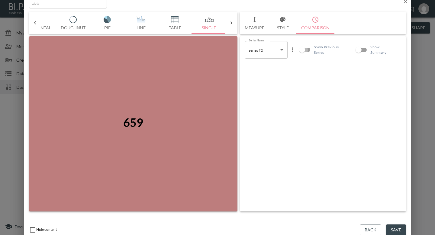
click at [304, 48] on input "Show Previous Series" at bounding box center [302, 49] width 34 height 11
click at [307, 48] on input "Show Previous Series" at bounding box center [308, 49] width 34 height 11
checkbox input "false"
click at [359, 51] on input "Show Summary" at bounding box center [358, 49] width 34 height 11
click at [362, 52] on input "Show Summary" at bounding box center [364, 49] width 34 height 11
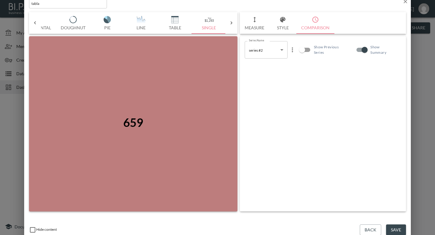
checkbox input "false"
click at [277, 24] on button "Style" at bounding box center [282, 23] width 27 height 22
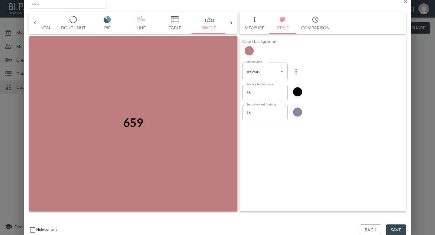
click at [254, 24] on button "Measure" at bounding box center [254, 23] width 29 height 22
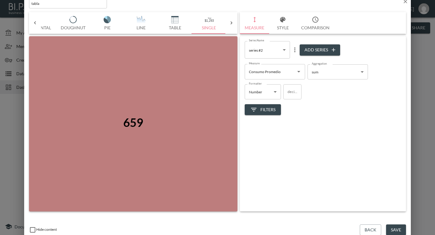
click at [394, 228] on button "Save" at bounding box center [396, 229] width 20 height 11
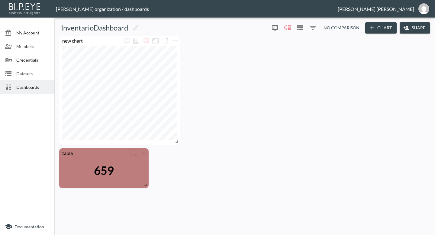
click at [417, 27] on button "Share" at bounding box center [414, 27] width 30 height 11
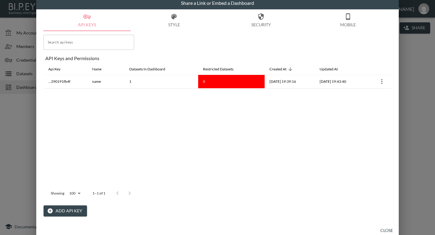
click at [64, 212] on button "Add API Key" at bounding box center [64, 210] width 43 height 11
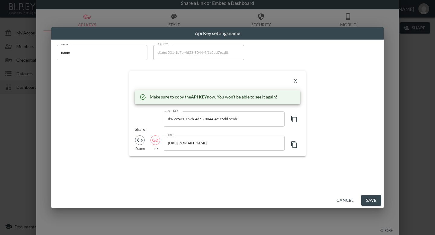
click at [141, 141] on icon "iframe" at bounding box center [139, 139] width 7 height 7
type input "<iframe src="[URL][DOMAIN_NAME]" frameborder="" style="border:0" allowfullscree…"
click at [293, 143] on icon "button" at bounding box center [293, 144] width 7 height 7
click at [369, 198] on button "Save" at bounding box center [371, 200] width 20 height 11
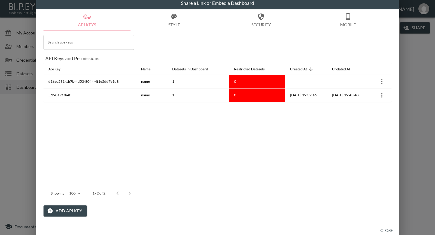
click at [412, 149] on div "Share a Link or Embed a Dashboard API Keys Style Security Mobile Search api key…" at bounding box center [217, 117] width 435 height 235
click at [385, 232] on button "Close" at bounding box center [386, 230] width 19 height 11
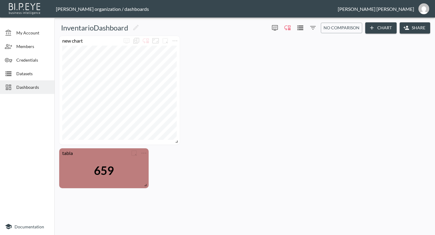
click at [90, 163] on div "659" at bounding box center [103, 170] width 83 height 25
click at [145, 186] on span at bounding box center [144, 184] width 6 height 6
click at [144, 153] on icon "more" at bounding box center [143, 152] width 7 height 7
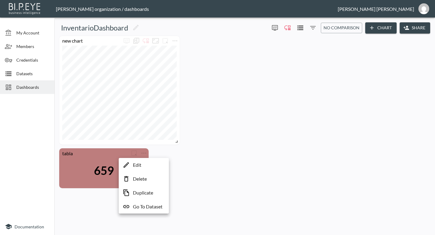
click at [141, 165] on p "Edit" at bounding box center [137, 164] width 8 height 7
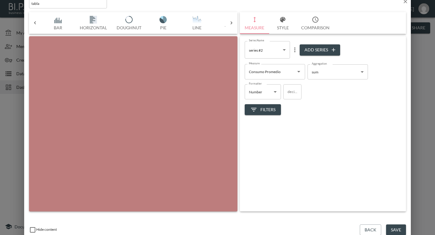
scroll to position [0, 32]
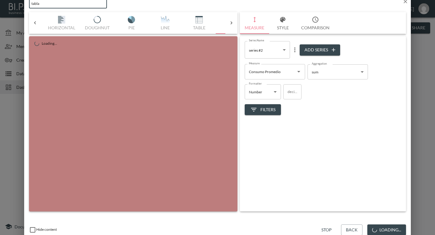
click at [53, 6] on input "tabla" at bounding box center [68, 3] width 78 height 10
type input "t"
type input "Consumo Promedio"
click at [398, 226] on button "Save" at bounding box center [396, 229] width 20 height 11
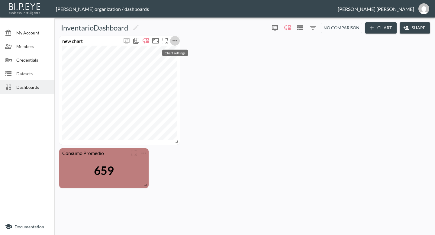
click at [173, 39] on icon "more" at bounding box center [174, 40] width 7 height 7
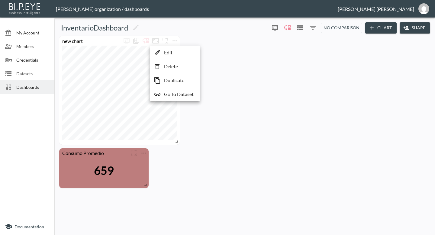
click at [131, 171] on div at bounding box center [217, 117] width 435 height 235
click at [142, 152] on icon "more" at bounding box center [143, 152] width 7 height 7
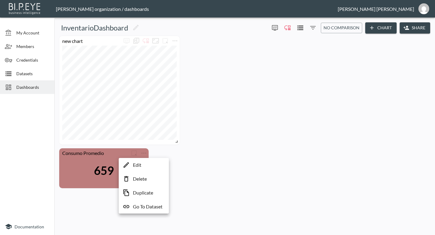
click at [182, 156] on div at bounding box center [217, 117] width 435 height 235
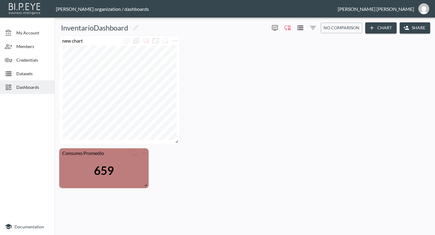
click at [408, 27] on icon "button" at bounding box center [406, 28] width 6 height 6
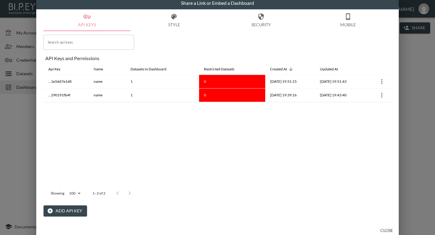
click at [74, 211] on button "Add API Key" at bounding box center [64, 210] width 43 height 11
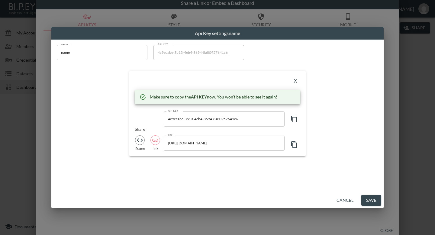
click at [343, 203] on button "Cancel" at bounding box center [345, 200] width 22 height 11
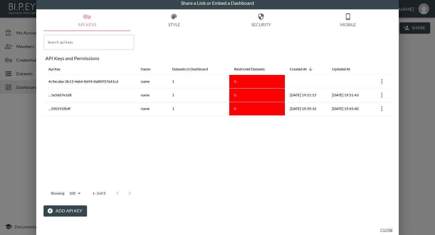
click at [415, 81] on div "Share a Link or Embed a Dashboard API Keys Style Security Mobile Search api key…" at bounding box center [217, 117] width 435 height 235
click at [383, 227] on button "Close" at bounding box center [386, 230] width 19 height 11
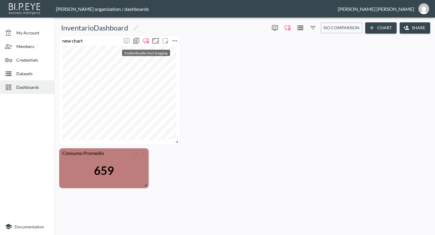
click at [147, 42] on icon "Enable/disable chart dragging" at bounding box center [145, 40] width 6 height 5
drag, startPoint x: 117, startPoint y: 42, endPoint x: 132, endPoint y: 45, distance: 14.8
click at [149, 49] on body "BI.P.EYE, Interactive Analytics Dashboards - app [PERSON_NAME] organization / d…" at bounding box center [217, 117] width 435 height 235
click at [256, 55] on div "new chart Consumo Promedio 659" at bounding box center [243, 112] width 373 height 152
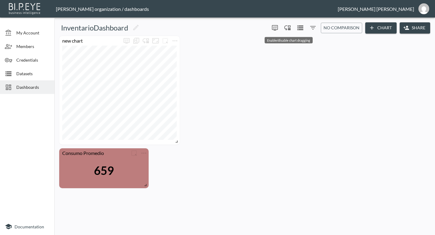
click at [290, 26] on icon "Enable/disable chart dragging" at bounding box center [287, 27] width 6 height 5
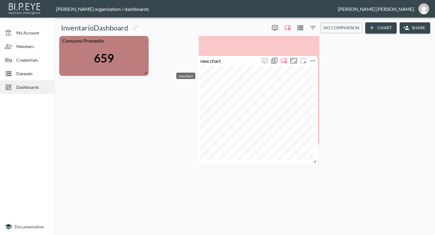
drag, startPoint x: 105, startPoint y: 42, endPoint x: 240, endPoint y: 55, distance: 135.8
click at [240, 58] on div "new chart" at bounding box center [228, 61] width 62 height 6
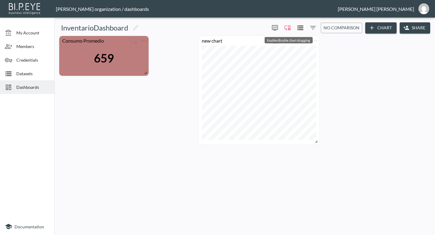
click at [287, 27] on icon "Enable/disable chart dragging" at bounding box center [287, 27] width 7 height 7
click at [265, 40] on icon "more" at bounding box center [265, 40] width 7 height 7
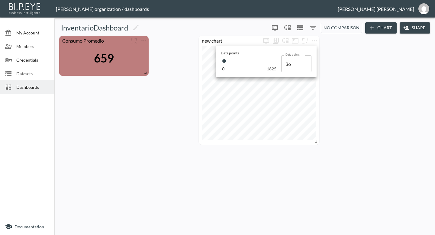
click at [251, 38] on div at bounding box center [217, 117] width 435 height 235
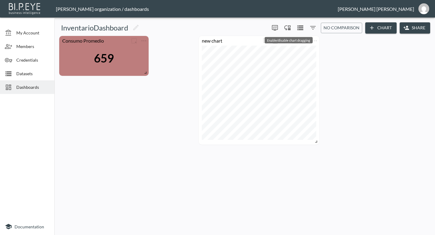
click at [288, 28] on icon "Enable/disable chart dragging" at bounding box center [287, 27] width 7 height 7
click at [314, 42] on icon "more" at bounding box center [314, 40] width 7 height 7
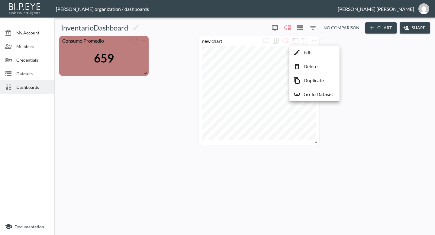
click at [317, 52] on li "Edit" at bounding box center [314, 52] width 47 height 11
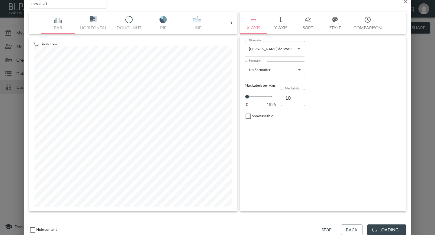
click at [405, 4] on icon "button" at bounding box center [405, 1] width 6 height 6
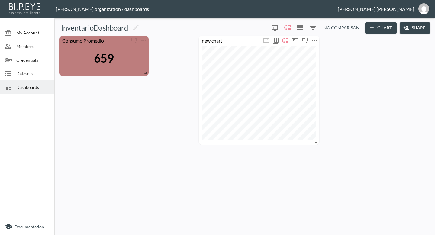
click at [311, 40] on icon "more" at bounding box center [314, 40] width 7 height 7
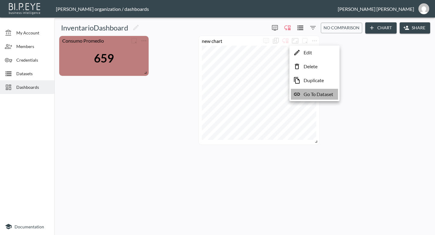
click at [313, 95] on p "Go To Dataset" at bounding box center [318, 94] width 30 height 7
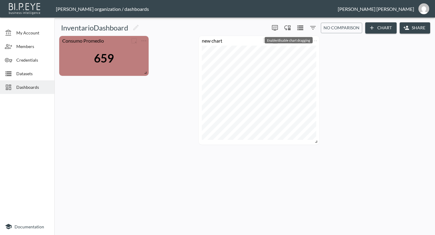
click at [289, 29] on icon "Enable/disable chart dragging" at bounding box center [287, 27] width 6 height 5
click at [244, 44] on div "new chart" at bounding box center [259, 41] width 120 height 10
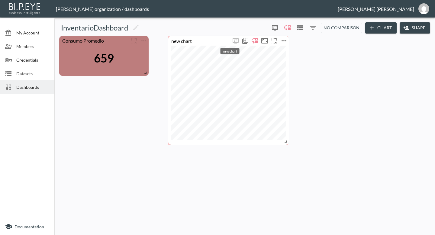
drag, startPoint x: 245, startPoint y: 41, endPoint x: 198, endPoint y: 41, distance: 47.7
click at [198, 41] on div "new chart" at bounding box center [199, 41] width 62 height 6
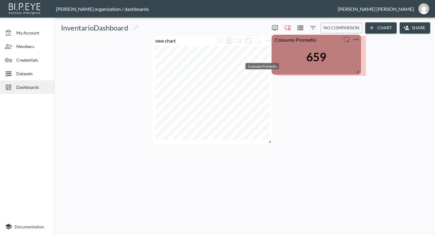
drag, startPoint x: 108, startPoint y: 41, endPoint x: 321, endPoint y: 39, distance: 212.8
click at [321, 39] on div "Consumo Promedio" at bounding box center [306, 40] width 70 height 6
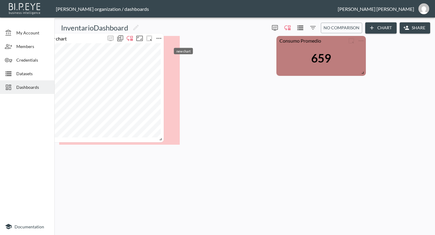
drag, startPoint x: 183, startPoint y: 39, endPoint x: 85, endPoint y: 37, distance: 98.4
click at [85, 37] on div "new chart" at bounding box center [74, 38] width 62 height 6
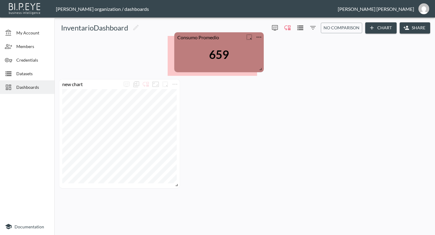
drag, startPoint x: 317, startPoint y: 45, endPoint x: 214, endPoint y: 41, distance: 103.0
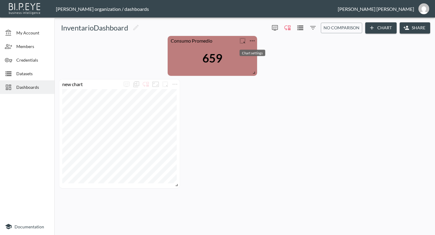
click at [251, 41] on icon "more" at bounding box center [251, 40] width 7 height 7
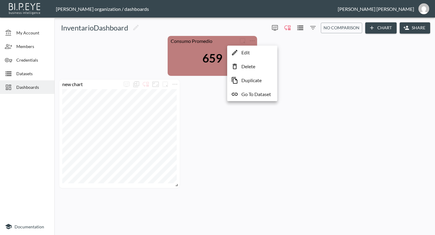
click at [246, 70] on li "Delete" at bounding box center [251, 66] width 47 height 11
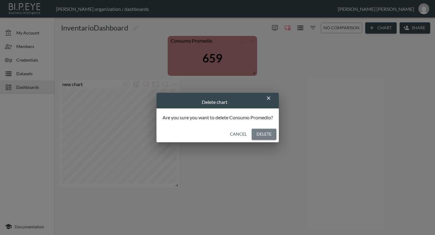
click at [262, 134] on button "Delete" at bounding box center [263, 134] width 25 height 11
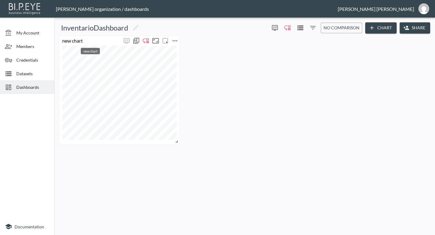
click at [104, 43] on div "new chart" at bounding box center [90, 41] width 62 height 6
click at [313, 26] on icon "Filters" at bounding box center [312, 28] width 5 height 4
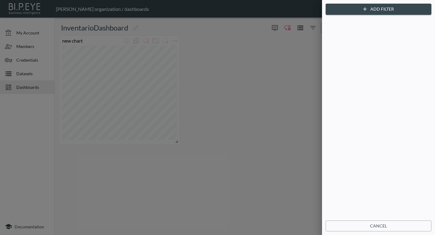
click at [296, 56] on div at bounding box center [217, 117] width 435 height 235
click at [352, 225] on button "Cancel" at bounding box center [378, 225] width 106 height 11
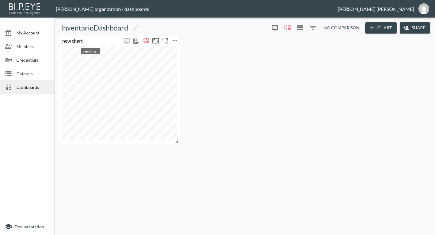
click at [97, 39] on div "new chart" at bounding box center [90, 41] width 62 height 6
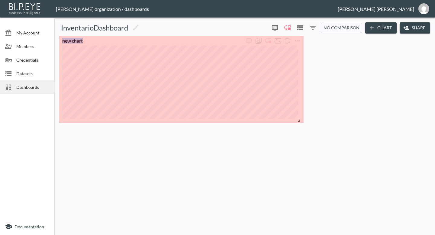
drag, startPoint x: 177, startPoint y: 142, endPoint x: 301, endPoint y: 121, distance: 125.8
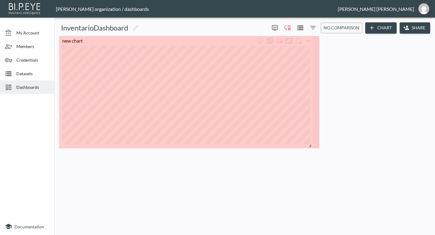
drag, startPoint x: 300, startPoint y: 120, endPoint x: 310, endPoint y: 146, distance: 27.7
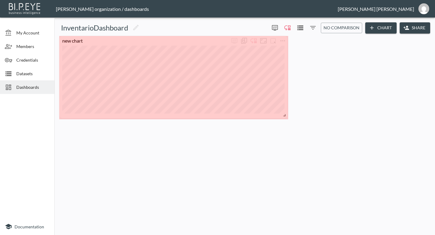
drag, startPoint x: 315, startPoint y: 144, endPoint x: 284, endPoint y: 114, distance: 43.6
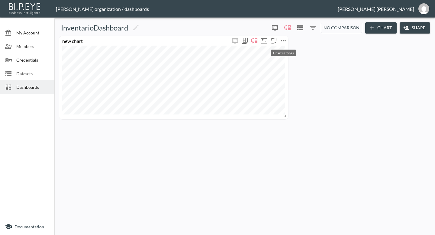
click at [282, 41] on icon "more" at bounding box center [282, 40] width 7 height 7
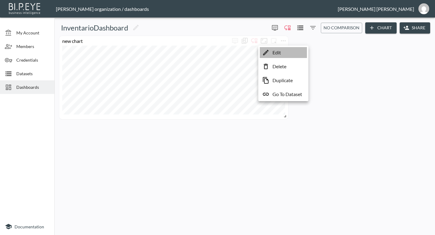
click at [280, 55] on p "Edit" at bounding box center [276, 52] width 8 height 7
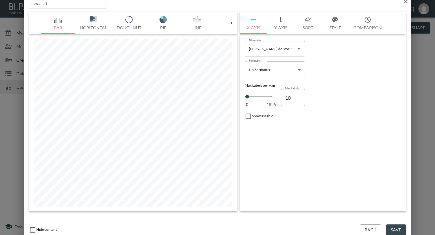
click at [279, 24] on button "Y-Axis" at bounding box center [280, 23] width 27 height 22
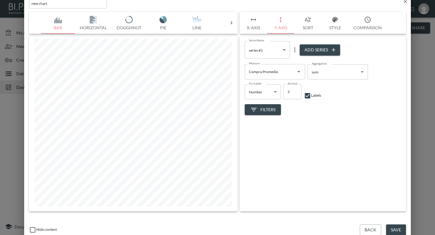
click at [259, 21] on button "X-Axis" at bounding box center [253, 23] width 27 height 22
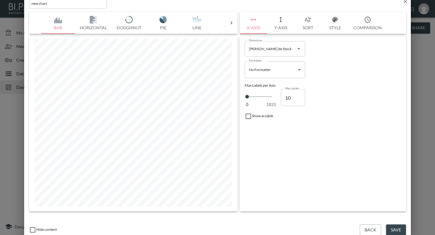
click at [301, 47] on icon "Open" at bounding box center [298, 48] width 7 height 7
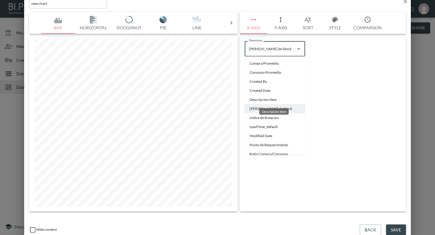
click at [286, 100] on li "Descripcion Item" at bounding box center [274, 99] width 60 height 9
type input "Descripcion Item"
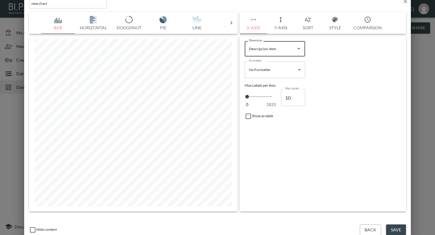
click at [248, 116] on input "checkbox" at bounding box center [247, 116] width 7 height 7
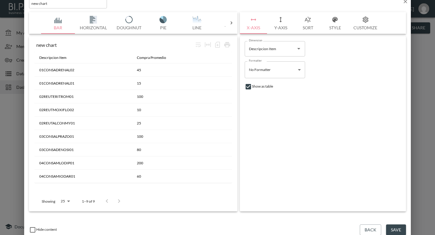
click at [246, 88] on input "checkbox" at bounding box center [247, 86] width 7 height 7
checkbox input "false"
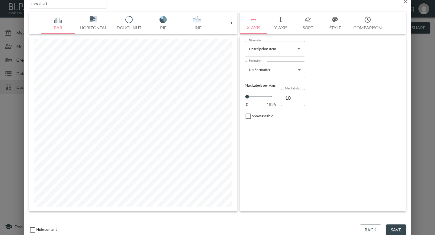
click at [307, 25] on button "Sort" at bounding box center [307, 23] width 27 height 22
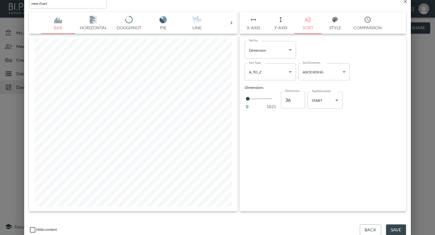
click at [283, 53] on body "BI.P.EYE, Interactive Analytics Dashboards - app [PERSON_NAME] organization / d…" at bounding box center [217, 117] width 435 height 235
click at [283, 53] on div at bounding box center [217, 117] width 435 height 235
click at [289, 53] on body "BI.P.EYE, Interactive Analytics Dashboards - app [PERSON_NAME] organization / d…" at bounding box center [217, 117] width 435 height 235
click at [289, 53] on div at bounding box center [217, 117] width 435 height 235
click at [287, 74] on body "BI.P.EYE, Interactive Analytics Dashboards - app [PERSON_NAME] organization / d…" at bounding box center [217, 117] width 435 height 235
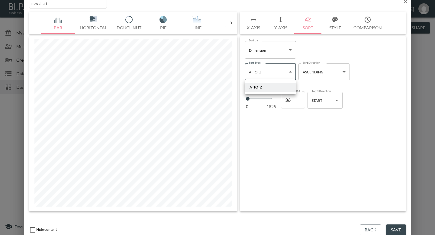
click at [287, 74] on div at bounding box center [217, 117] width 435 height 235
click at [287, 47] on body "BI.P.EYE, Interactive Analytics Dashboards - app [PERSON_NAME] organization / d…" at bounding box center [217, 117] width 435 height 235
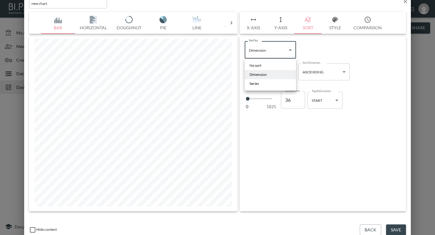
click at [276, 82] on li "Series" at bounding box center [269, 83] width 51 height 9
type input "Series"
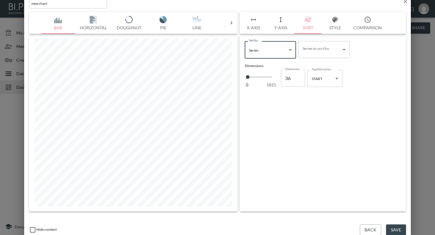
click at [321, 49] on body "BI.P.EYE, Interactive Analytics Dashboards - app [PERSON_NAME] organization / d…" at bounding box center [217, 117] width 435 height 235
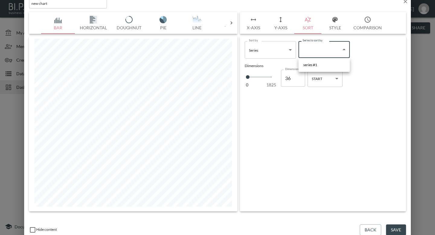
click at [319, 62] on li "series #1" at bounding box center [323, 64] width 51 height 9
type input "7460b691-501b-4869-aa39-7de5bb6621e9"
click at [286, 74] on body "BI.P.EYE, Interactive Analytics Dashboards - app [PERSON_NAME] organization / d…" at bounding box center [217, 117] width 435 height 235
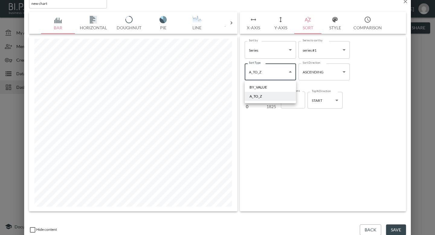
click at [279, 85] on li "BY_VALUE" at bounding box center [269, 87] width 51 height 9
type input "By Value"
click at [324, 71] on body "BI.P.EYE, Interactive Analytics Dashboards - app [PERSON_NAME] organization / d…" at bounding box center [217, 117] width 435 height 235
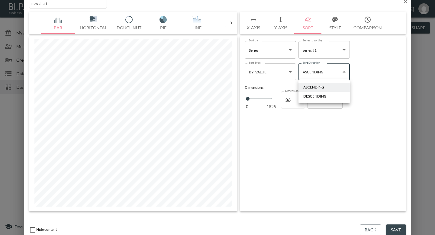
click at [322, 95] on div "DESCENDING" at bounding box center [314, 96] width 23 height 5
type input "Descending"
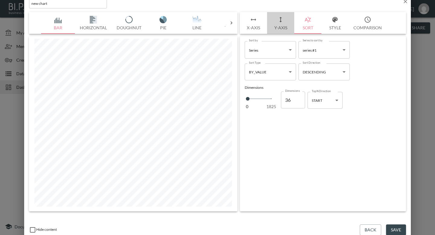
click at [277, 23] on button "Y-Axis" at bounding box center [280, 23] width 27 height 22
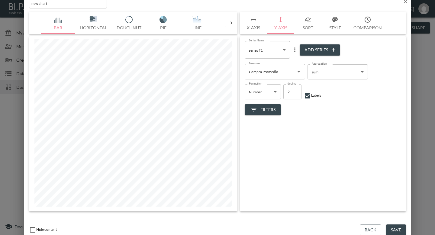
click at [393, 227] on button "Save" at bounding box center [396, 229] width 20 height 11
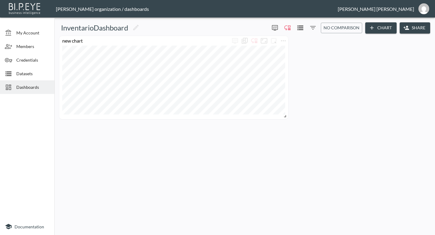
click at [285, 117] on span at bounding box center [284, 115] width 6 height 6
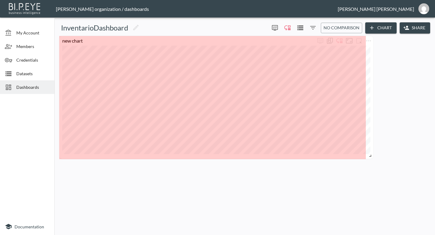
drag, startPoint x: 284, startPoint y: 116, endPoint x: 369, endPoint y: 156, distance: 94.0
click at [369, 156] on span at bounding box center [369, 154] width 6 height 6
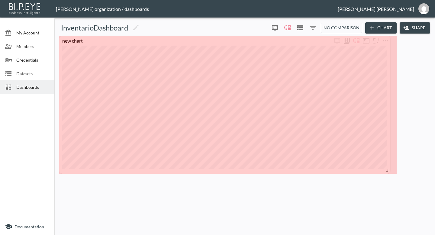
drag, startPoint x: 361, startPoint y: 154, endPoint x: 386, endPoint y: 169, distance: 28.4
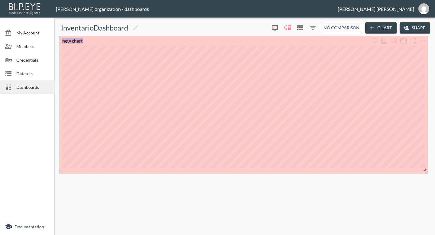
drag, startPoint x: 392, startPoint y: 169, endPoint x: 432, endPoint y: 168, distance: 39.5
click at [432, 168] on div "new chart" at bounding box center [244, 104] width 375 height 142
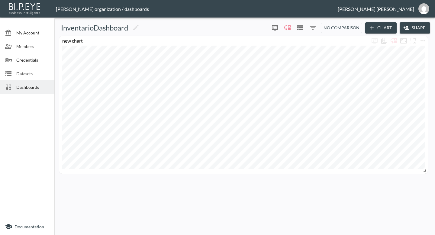
click at [413, 25] on button "Share" at bounding box center [414, 27] width 30 height 11
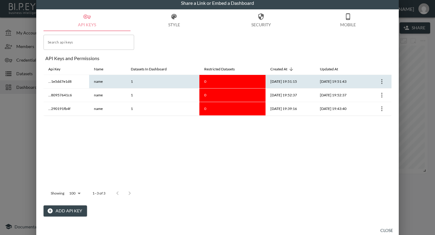
click at [385, 81] on icon "more" at bounding box center [381, 81] width 7 height 7
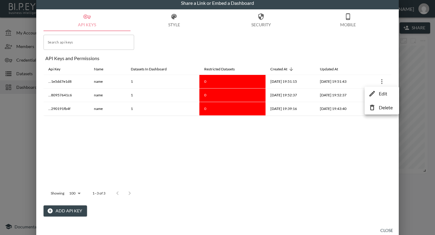
click at [375, 106] on li "Delete" at bounding box center [381, 107] width 31 height 11
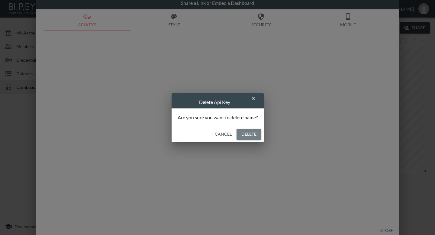
click at [250, 133] on button "Delete" at bounding box center [248, 134] width 25 height 11
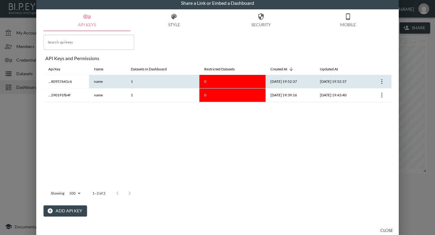
click at [382, 81] on icon "more" at bounding box center [381, 81] width 7 height 7
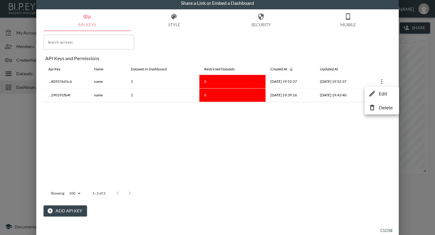
click at [371, 110] on icon at bounding box center [372, 107] width 4 height 5
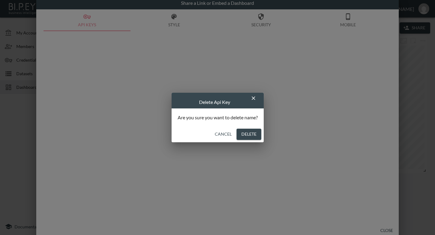
click at [247, 136] on button "Delete" at bounding box center [248, 134] width 25 height 11
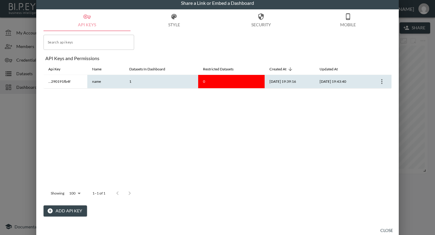
click at [379, 80] on icon "more" at bounding box center [381, 81] width 7 height 7
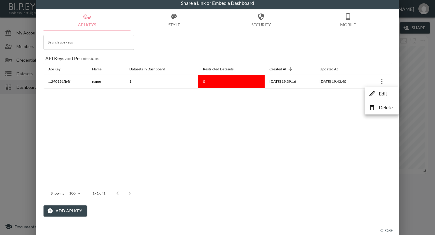
click at [368, 106] on icon at bounding box center [371, 107] width 7 height 7
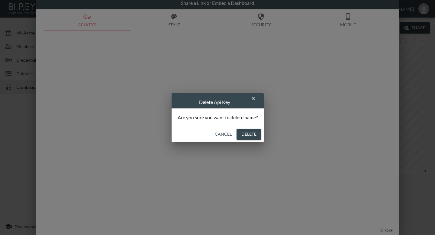
click at [249, 127] on div "Cancel Delete" at bounding box center [217, 134] width 92 height 16
click at [247, 135] on button "Delete" at bounding box center [248, 134] width 25 height 11
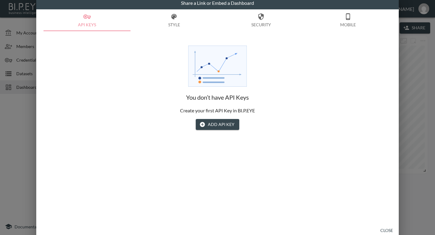
click at [209, 123] on button "Add API Key" at bounding box center [217, 124] width 43 height 11
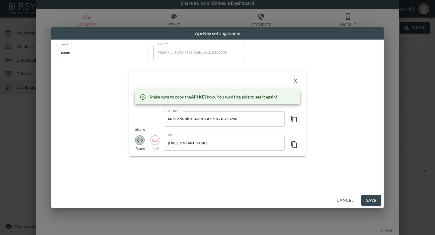
click at [139, 140] on icon "iframe" at bounding box center [139, 139] width 7 height 7
type input "<iframe src="[URL][DOMAIN_NAME]" frameborder="" style="border:0" allowfullscree…"
click at [293, 142] on icon "button" at bounding box center [293, 144] width 7 height 7
click at [368, 199] on button "Save" at bounding box center [371, 200] width 20 height 11
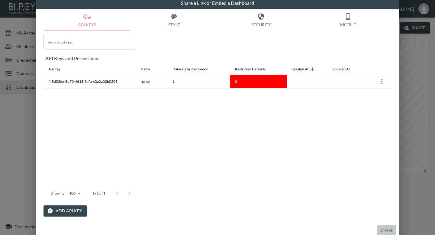
click at [387, 227] on button "Close" at bounding box center [386, 230] width 19 height 11
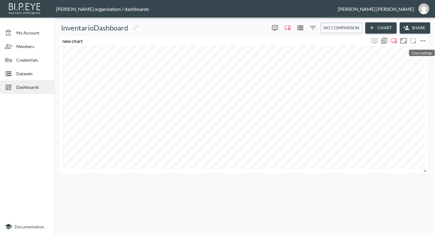
click at [423, 41] on icon "more" at bounding box center [422, 40] width 7 height 7
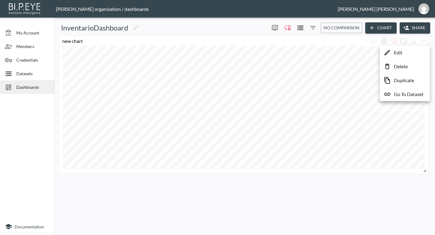
click at [409, 51] on li "Edit" at bounding box center [404, 52] width 47 height 11
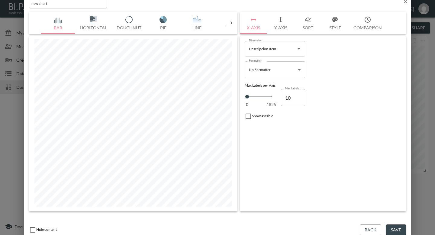
click at [280, 23] on button "Y-Axis" at bounding box center [280, 23] width 27 height 22
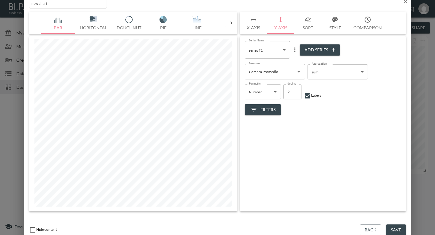
click at [270, 110] on span "Filters" at bounding box center [262, 110] width 25 height 8
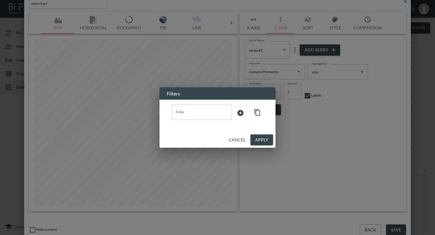
click at [238, 139] on button "Cancel" at bounding box center [237, 139] width 22 height 11
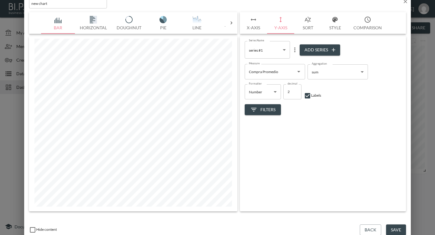
click at [306, 25] on button "Sort" at bounding box center [307, 23] width 27 height 22
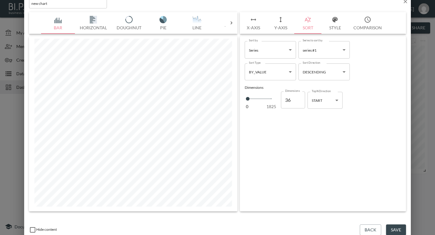
click at [331, 24] on button "Style" at bounding box center [334, 23] width 27 height 22
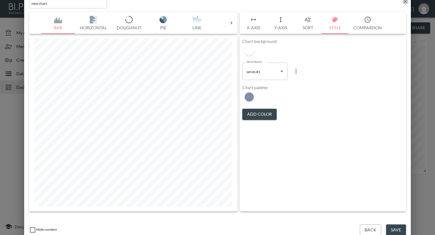
click at [405, 2] on icon "button" at bounding box center [405, 1] width 6 height 6
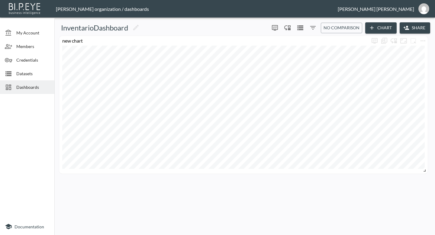
click at [21, 72] on span "Datasets" at bounding box center [32, 73] width 33 height 6
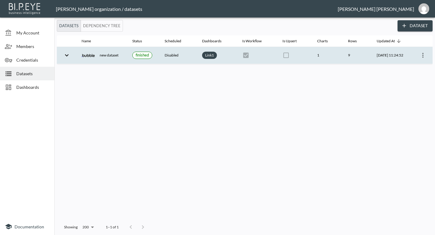
click at [422, 56] on icon "more" at bounding box center [422, 55] width 7 height 7
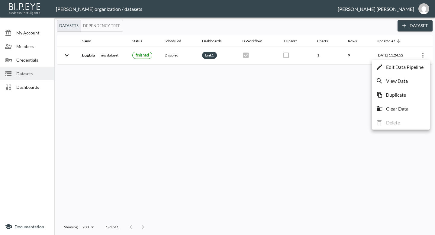
click at [391, 82] on p "View Data" at bounding box center [397, 80] width 22 height 7
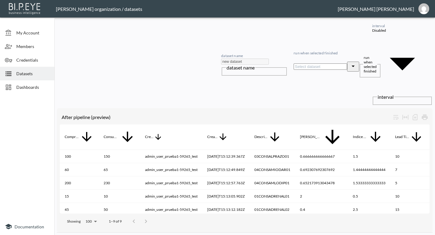
click at [33, 75] on span "Datasets" at bounding box center [32, 73] width 33 height 6
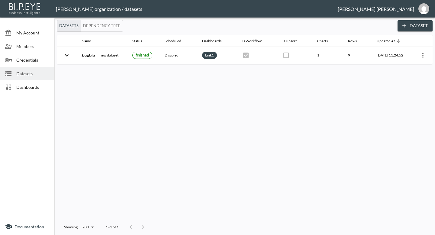
click at [30, 57] on span "Credentials" at bounding box center [32, 60] width 33 height 6
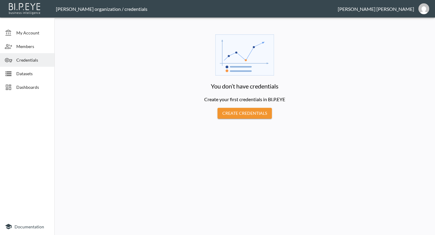
click at [29, 75] on span "Datasets" at bounding box center [32, 73] width 33 height 6
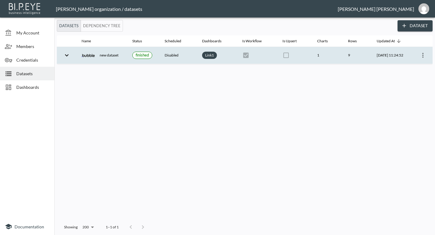
click at [66, 55] on icon "expand row" at bounding box center [67, 55] width 4 height 2
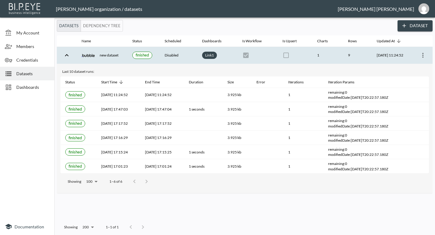
click at [419, 54] on icon "more" at bounding box center [422, 55] width 7 height 7
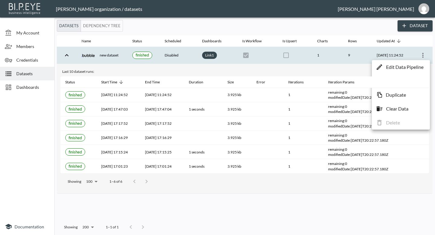
click at [402, 72] on li "Edit Data Pipeline" at bounding box center [400, 67] width 55 height 11
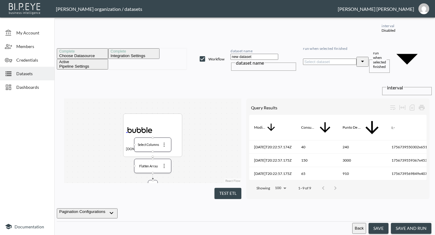
click at [160, 113] on div "[DOMAIN_NAME]" at bounding box center [152, 134] width 59 height 43
click at [93, 53] on div "Choose datasource" at bounding box center [82, 55] width 46 height 5
click at [133, 53] on div "Integration settings" at bounding box center [133, 55] width 46 height 5
click at [88, 53] on div "Choose datasource" at bounding box center [82, 55] width 46 height 5
click at [162, 113] on div "[DOMAIN_NAME]" at bounding box center [152, 134] width 59 height 43
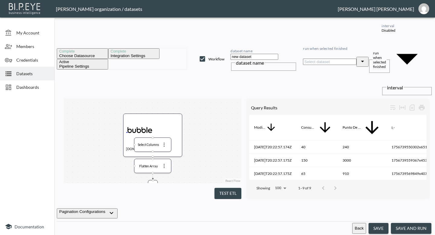
click at [153, 206] on div "Data Warehouse" at bounding box center [147, 208] width 25 height 4
click at [166, 205] on icon "more" at bounding box center [165, 208] width 6 height 6
click at [163, 110] on div at bounding box center [217, 117] width 435 height 235
click at [163, 163] on icon "more" at bounding box center [164, 166] width 6 height 6
click at [163, 110] on div at bounding box center [217, 117] width 435 height 235
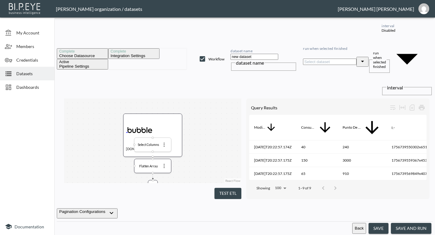
click at [164, 142] on icon "more" at bounding box center [164, 144] width 1 height 4
click at [164, 88] on div at bounding box center [217, 117] width 435 height 235
click at [153, 183] on icon "more" at bounding box center [153, 185] width 4 height 4
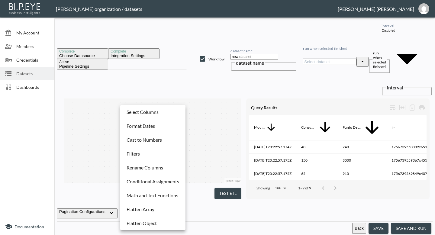
click at [196, 122] on div at bounding box center [217, 117] width 435 height 235
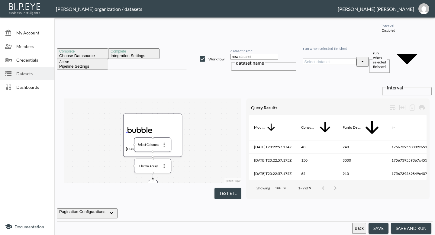
click at [115, 209] on icon "button" at bounding box center [111, 212] width 7 height 7
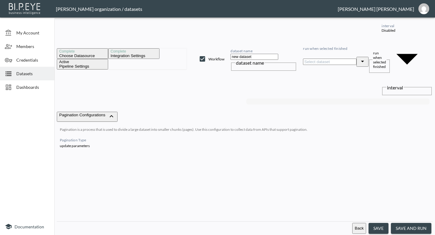
click at [419, 30] on body "BI.P.EYE, Interactive Analytics Dashboards - app Gonzalo Vallejos organization …" at bounding box center [217, 117] width 435 height 235
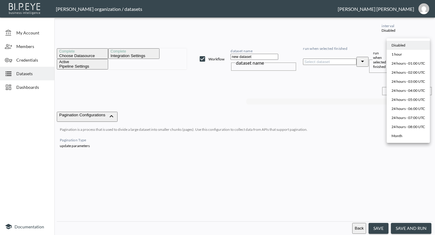
click at [419, 30] on div at bounding box center [217, 117] width 435 height 235
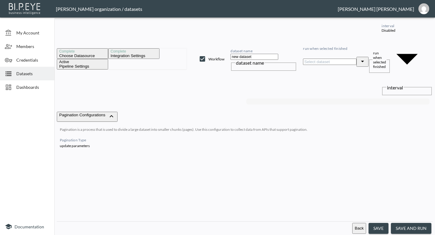
click at [366, 58] on icon "Open" at bounding box center [362, 61] width 7 height 7
click at [400, 31] on div "Complete Choose datasource Complete Integration settings Active Pipeline settin…" at bounding box center [244, 57] width 375 height 75
click at [412, 31] on body "BI.P.EYE, Interactive Analytics Dashboards - app Gonzalo Vallejos organization …" at bounding box center [217, 117] width 435 height 235
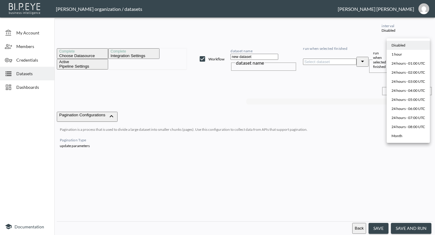
click at [412, 31] on div at bounding box center [217, 117] width 435 height 235
click at [422, 34] on body "BI.P.EYE, Interactive Analytics Dashboards - app Gonzalo Vallejos organization …" at bounding box center [217, 117] width 435 height 235
click at [400, 54] on div "1 hour" at bounding box center [396, 54] width 11 height 5
type input "0 */1 * * *"
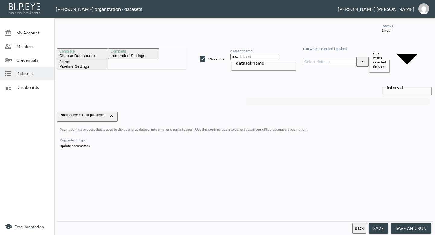
click at [402, 228] on button "save and run" at bounding box center [411, 228] width 40 height 11
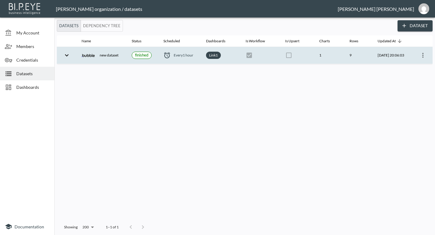
click at [65, 56] on icon "expand row" at bounding box center [66, 55] width 7 height 7
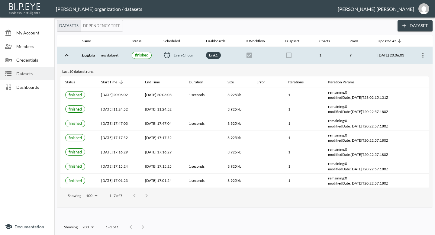
click at [65, 56] on icon "expand row" at bounding box center [67, 55] width 4 height 2
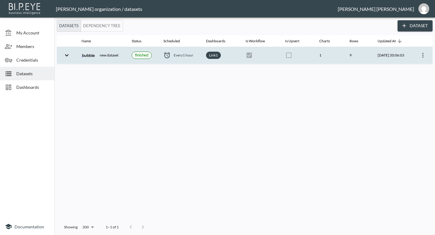
click at [97, 29] on button "Dependency Tree" at bounding box center [102, 26] width 42 height 12
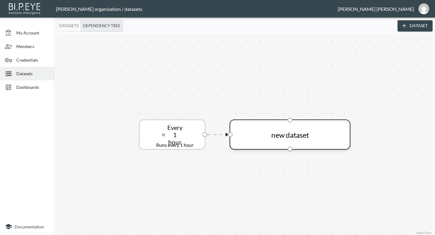
click at [175, 140] on div "1 hour" at bounding box center [174, 138] width 15 height 14
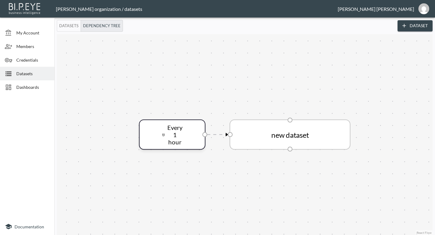
click at [243, 139] on div "new dataset" at bounding box center [289, 134] width 121 height 30
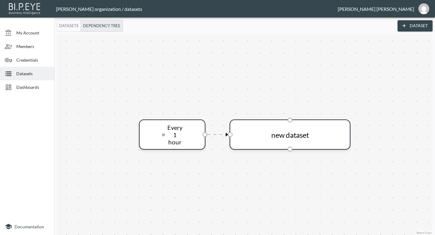
click at [68, 28] on button "Datasets" at bounding box center [69, 26] width 24 height 12
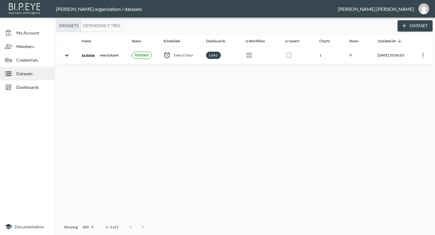
click at [27, 86] on span "Dashboards" at bounding box center [32, 87] width 33 height 6
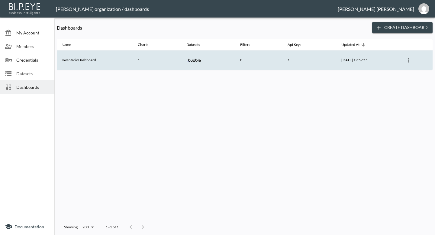
click at [97, 53] on th "InventarioDashboard" at bounding box center [95, 60] width 76 height 20
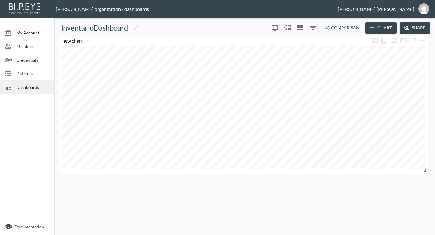
click at [26, 90] on span "Dashboards" at bounding box center [32, 87] width 33 height 6
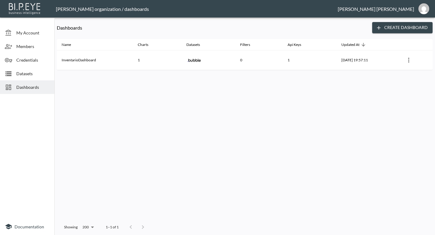
click at [400, 26] on button "Create Dashboard" at bounding box center [402, 27] width 60 height 11
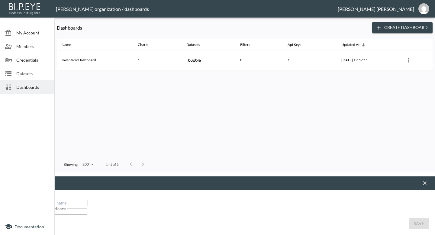
click at [88, 200] on input "Dashboard name" at bounding box center [60, 203] width 53 height 6
type input "Tabla 1"
click at [409, 218] on button "Save" at bounding box center [419, 223] width 20 height 11
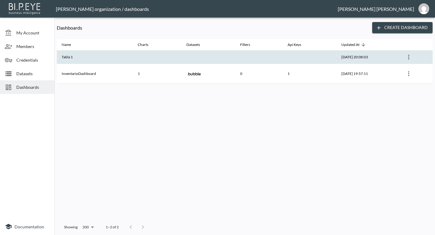
click at [145, 56] on th at bounding box center [157, 57] width 49 height 14
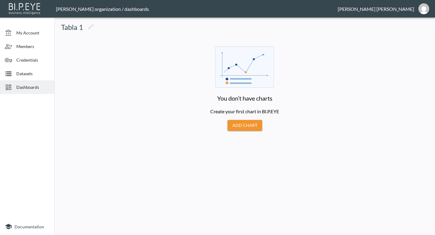
click at [246, 127] on button "Add Chart" at bounding box center [244, 125] width 35 height 11
click at [56, 150] on input "new chart" at bounding box center [30, 155] width 51 height 10
type input "n"
type input "Tabla"
click at [218, 172] on div "Dataset Bubble.io new dataset Dataset" at bounding box center [217, 198] width 435 height 53
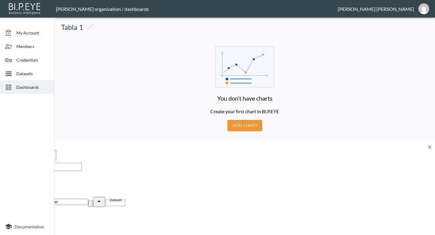
click at [27, 231] on button "Edit Chart" at bounding box center [16, 234] width 23 height 6
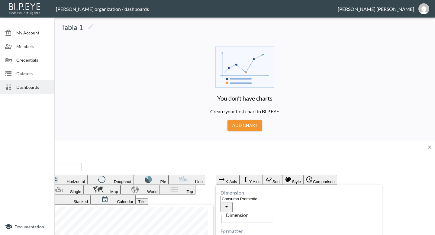
click at [213, 192] on icon at bounding box center [213, 192] width 0 height 0
click at [31, 186] on img "button" at bounding box center [19, 189] width 24 height 7
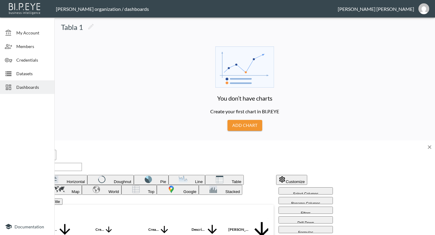
click at [330, 192] on p "Select Columns" at bounding box center [305, 194] width 49 height 4
checkbox input "false"
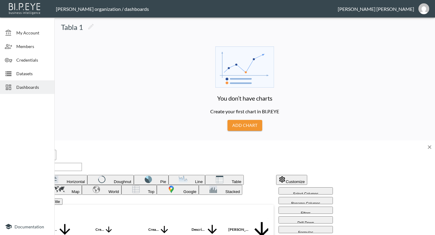
checkbox input "true"
checkbox input "false"
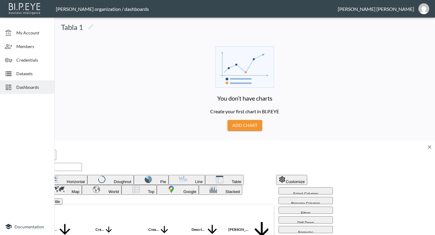
checkbox input "false"
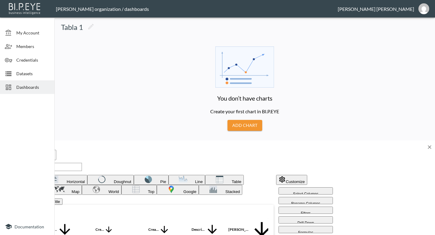
checkbox input "false"
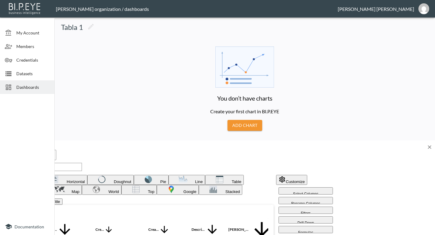
checkbox input "false"
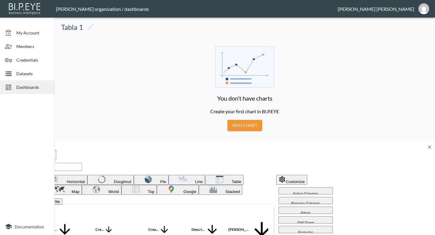
scroll to position [0, 0]
checkbox input "false"
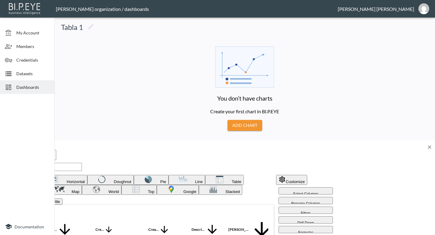
click at [250, 110] on body "BI.P.EYE, Interactive Analytics Dashboards - app Gonzalo Vallejos organization …" at bounding box center [217, 117] width 435 height 235
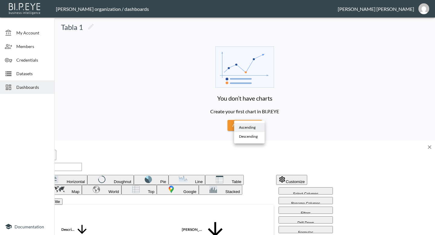
click at [216, 112] on div at bounding box center [217, 117] width 435 height 235
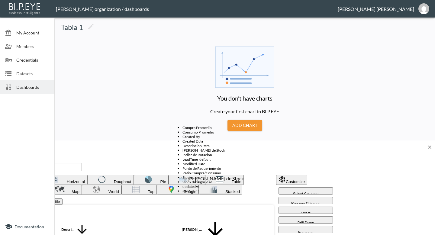
click at [182, 152] on span "[PERSON_NAME] de Stock" at bounding box center [206, 150] width 48 height 5
type input "[PERSON_NAME] de Stock"
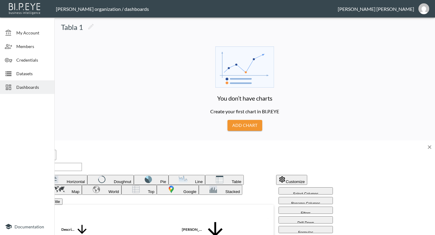
click at [250, 111] on body "BI.P.EYE, Interactive Analytics Dashboards - app Gonzalo Vallejos organization …" at bounding box center [217, 117] width 435 height 235
click at [250, 135] on span "Descending" at bounding box center [248, 136] width 19 height 5
type input "Descending"
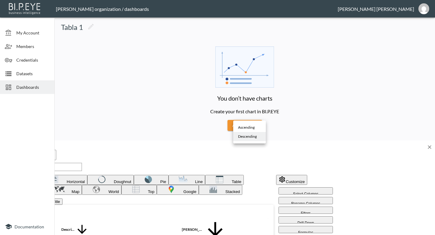
click at [250, 110] on body "BI.P.EYE, Interactive Analytics Dashboards - app Gonzalo Vallejos organization …" at bounding box center [217, 117] width 435 height 235
click at [249, 128] on span "Ascending" at bounding box center [246, 127] width 17 height 5
type input "Ascending"
click at [330, 211] on p "Filters" at bounding box center [305, 213] width 49 height 4
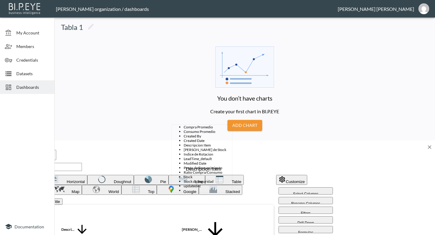
click at [193, 171] on div "Descripcion Item" at bounding box center [203, 169] width 35 height 6
type input "Descripcion Item"
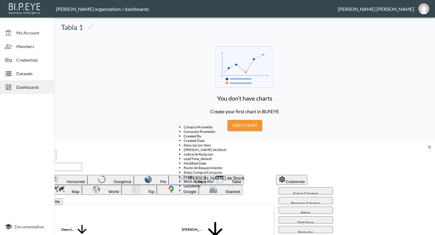
click at [188, 152] on span "[PERSON_NAME] de Stock" at bounding box center [207, 149] width 48 height 5
type input "[PERSON_NAME] de Stock"
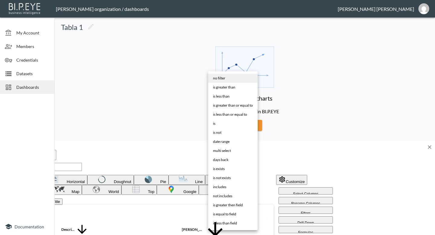
click at [237, 111] on body "BI.P.EYE, Interactive Analytics Dashboards - app Gonzalo Vallejos organization …" at bounding box center [217, 117] width 435 height 235
click at [237, 114] on span "is less than or equal to" at bounding box center [230, 114] width 34 height 5
type input "is less than or equal to"
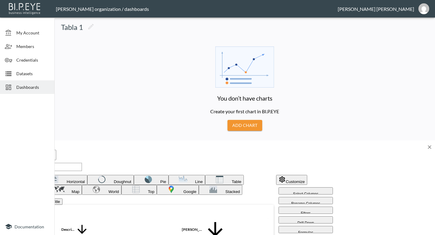
click at [330, 221] on p "Drill Down" at bounding box center [305, 223] width 49 height 4
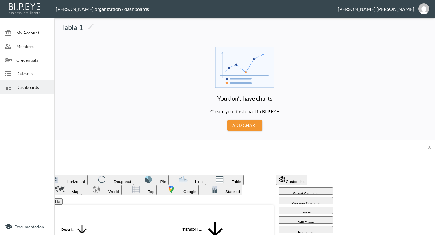
click at [21, 209] on icon "Wrap text" at bounding box center [16, 212] width 7 height 7
click at [21, 213] on icon "Wrap text" at bounding box center [18, 215] width 5 height 5
click at [330, 221] on p "Drill Down" at bounding box center [305, 223] width 49 height 4
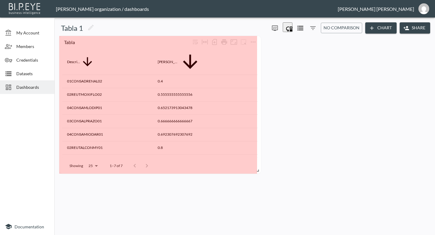
drag, startPoint x: 144, startPoint y: 73, endPoint x: 257, endPoint y: 171, distance: 148.9
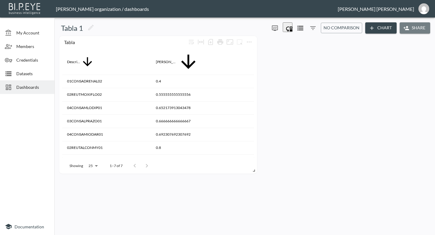
click at [413, 31] on button "Share" at bounding box center [414, 27] width 30 height 11
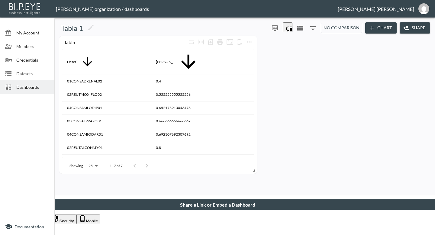
type input "<iframe src="https://bipeye.com/embed/organizations/3a0ef982-e8f8-4c5d-95dc-697…"
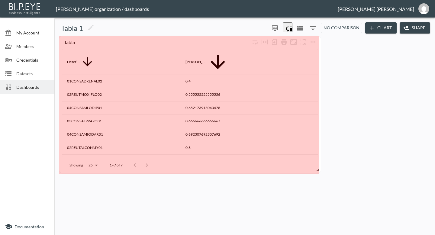
drag, startPoint x: 251, startPoint y: 168, endPoint x: 316, endPoint y: 167, distance: 64.6
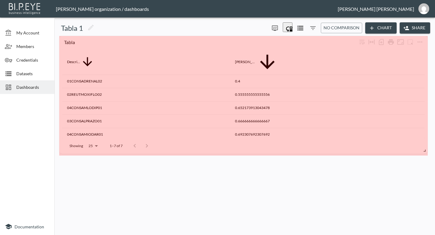
drag, startPoint x: 315, startPoint y: 169, endPoint x: 434, endPoint y: 149, distance: 121.2
click at [434, 149] on div "Tabla 1 0 0 No comparison Chart Share Tabla Descripcion Item Dias De Stock 01CO…" at bounding box center [244, 127] width 380 height 215
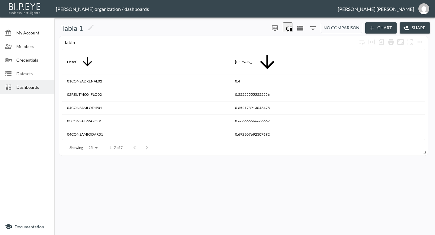
click at [34, 84] on span "Dashboards" at bounding box center [32, 87] width 33 height 6
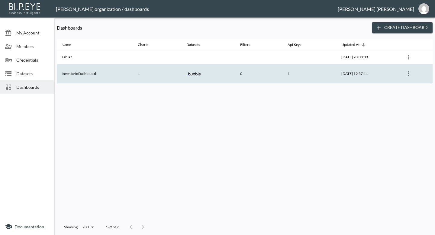
click at [88, 68] on th "InventarioDashboard" at bounding box center [95, 74] width 76 height 20
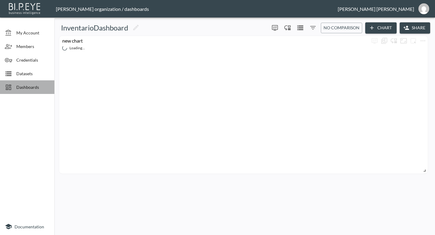
click at [23, 86] on span "Dashboards" at bounding box center [32, 87] width 33 height 6
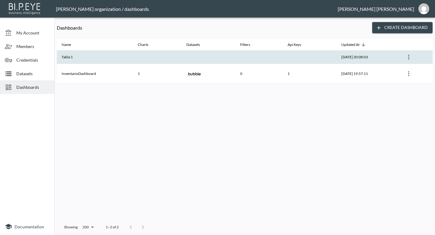
click at [188, 51] on th at bounding box center [208, 57] width 54 height 14
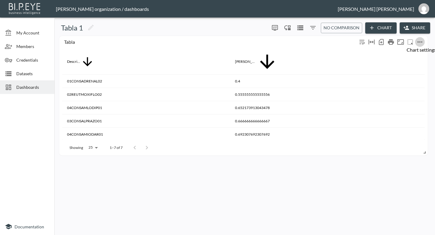
click at [418, 43] on icon "more" at bounding box center [419, 41] width 7 height 7
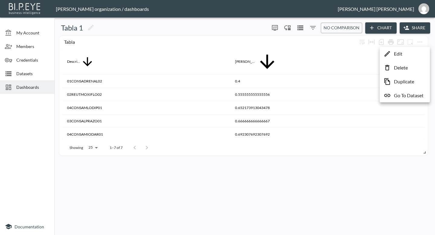
click at [402, 95] on p "Go To Dataset" at bounding box center [409, 95] width 30 height 7
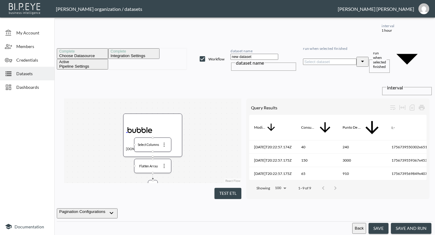
click at [418, 228] on button "save and run" at bounding box center [411, 228] width 40 height 11
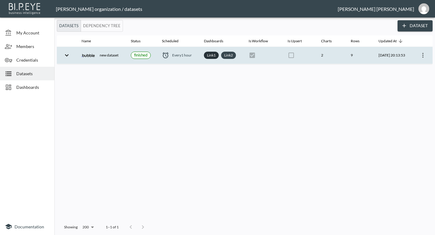
click at [210, 56] on link "Link 1" at bounding box center [211, 55] width 11 height 7
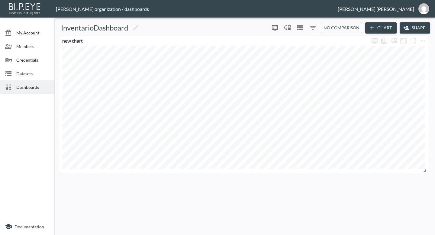
click at [410, 27] on button "Share" at bounding box center [414, 27] width 30 height 11
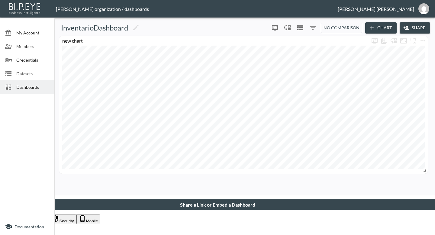
type input "<iframe src="https://bipeye.com/embed/organizations/3a0ef982-e8f8-4c5d-95dc-697…"
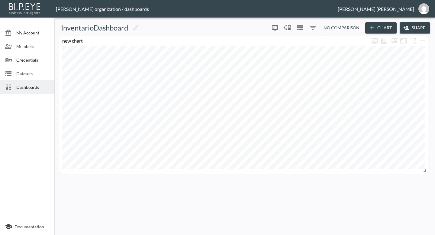
click at [33, 72] on span "Datasets" at bounding box center [32, 73] width 33 height 6
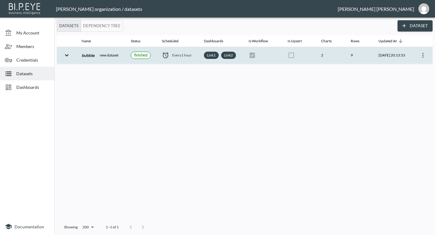
click at [67, 57] on icon "expand row" at bounding box center [66, 55] width 7 height 7
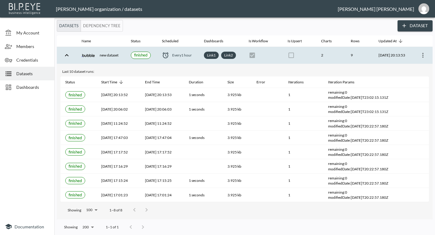
click at [423, 53] on icon "more" at bounding box center [422, 55] width 7 height 7
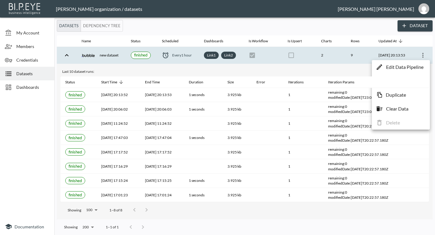
click at [397, 67] on p "Edit Data Pipeline" at bounding box center [404, 66] width 37 height 7
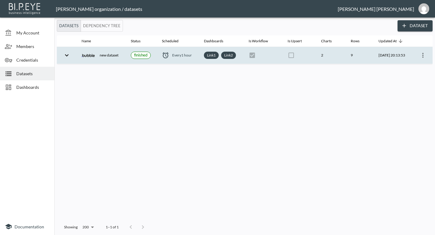
click at [419, 54] on icon "more" at bounding box center [422, 55] width 7 height 7
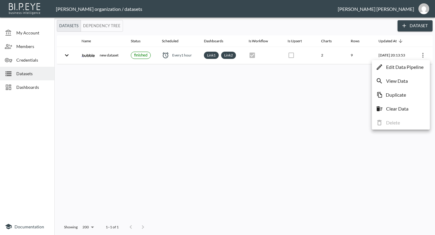
click at [335, 89] on div at bounding box center [217, 117] width 435 height 235
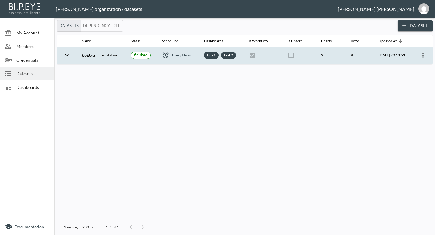
click at [66, 57] on icon "expand row" at bounding box center [66, 55] width 7 height 7
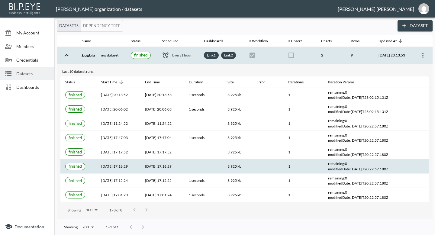
scroll to position [3, 0]
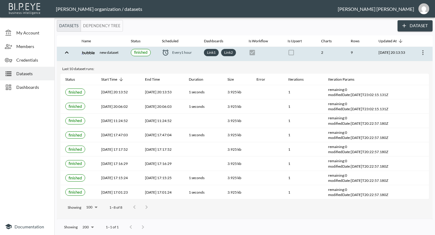
click at [66, 53] on icon "expand row" at bounding box center [66, 52] width 7 height 7
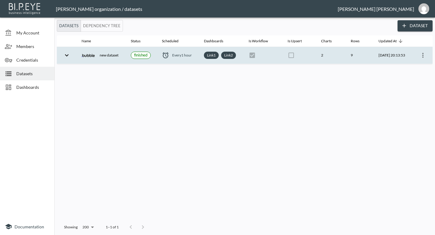
scroll to position [0, 0]
click at [66, 53] on icon "expand row" at bounding box center [66, 55] width 7 height 7
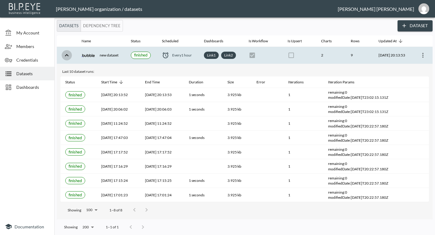
click at [68, 54] on icon "expand row" at bounding box center [66, 55] width 7 height 7
